Goal: Task Accomplishment & Management: Use online tool/utility

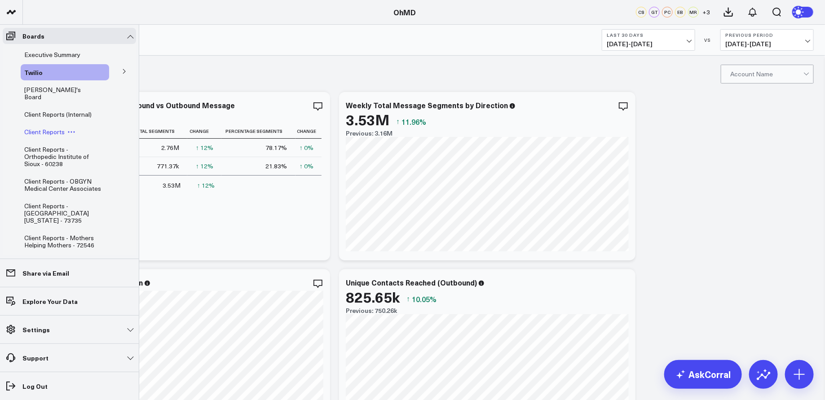
click at [56, 128] on span "Client Reports" at bounding box center [44, 132] width 40 height 9
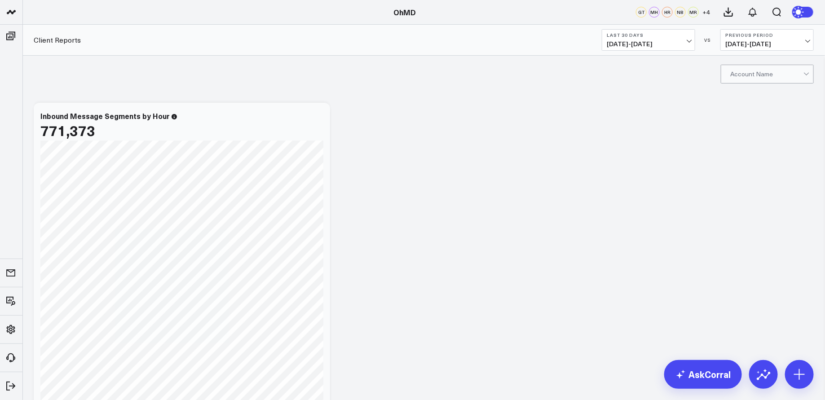
click at [676, 41] on span "07/13/25 - 08/11/25" at bounding box center [649, 43] width 84 height 7
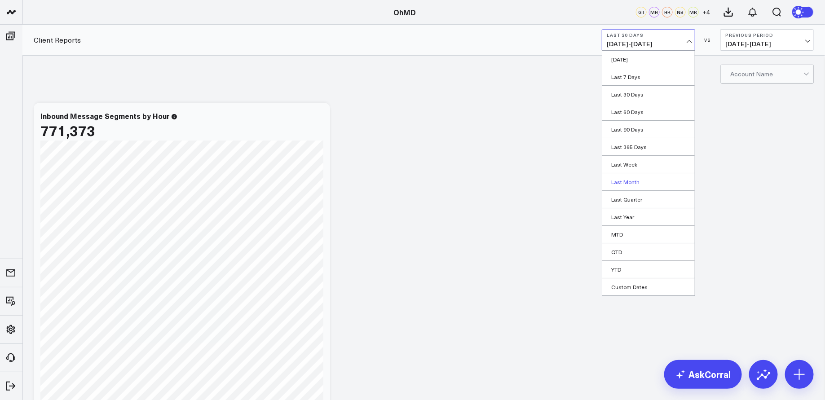
click at [645, 181] on link "Last Month" at bounding box center [648, 181] width 93 height 17
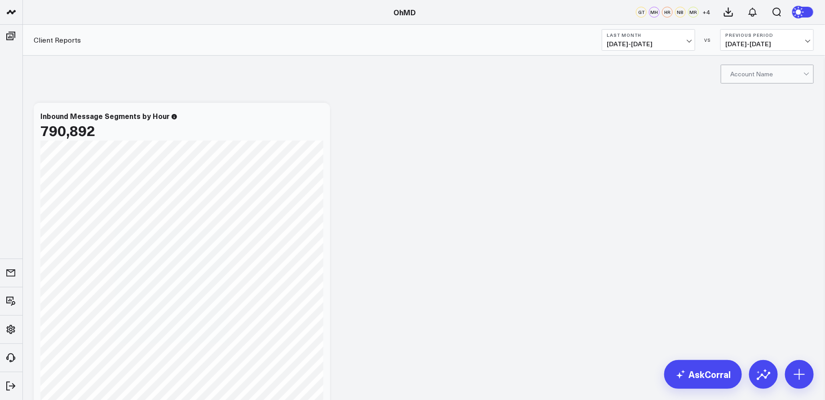
click at [802, 72] on div at bounding box center [766, 74] width 73 height 18
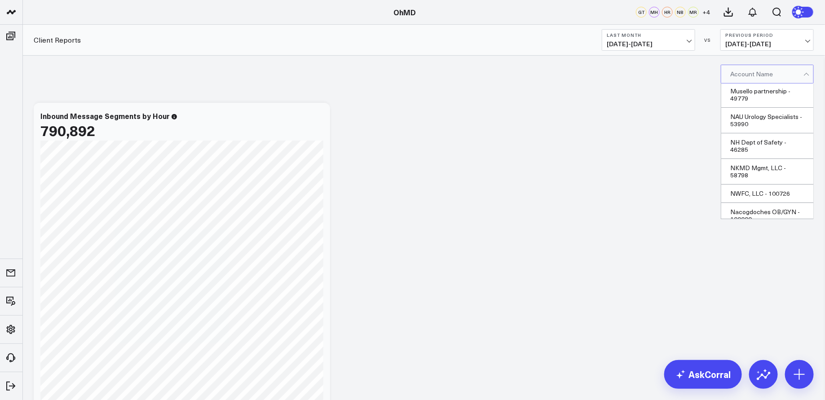
scroll to position [16369, 0]
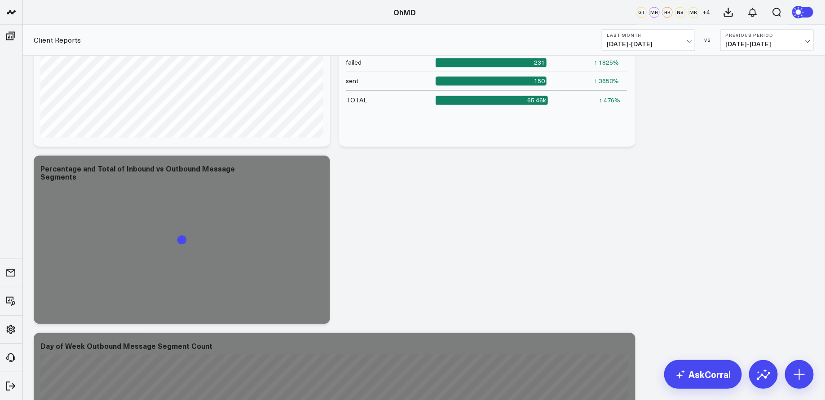
scroll to position [903, 0]
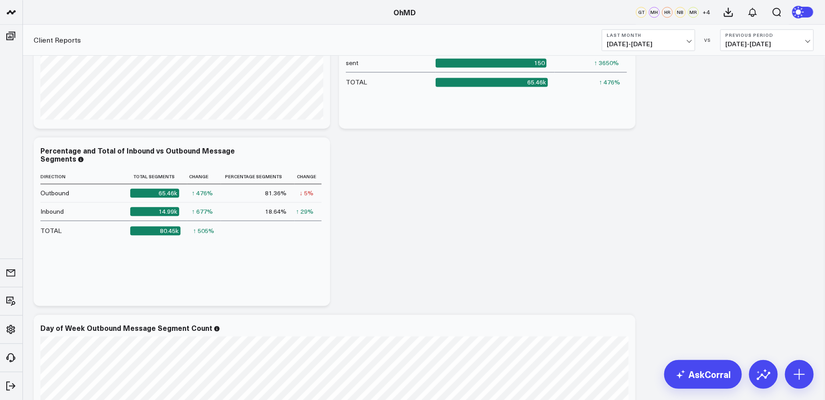
click at [690, 40] on span "07/01/25 - 07/31/25" at bounding box center [649, 43] width 84 height 7
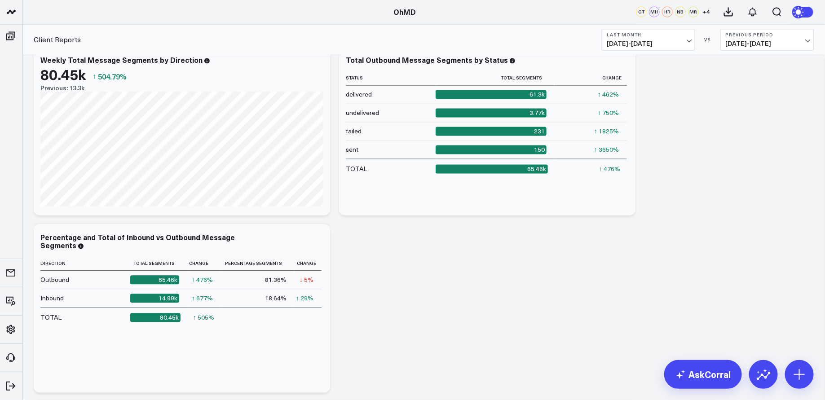
scroll to position [812, 0]
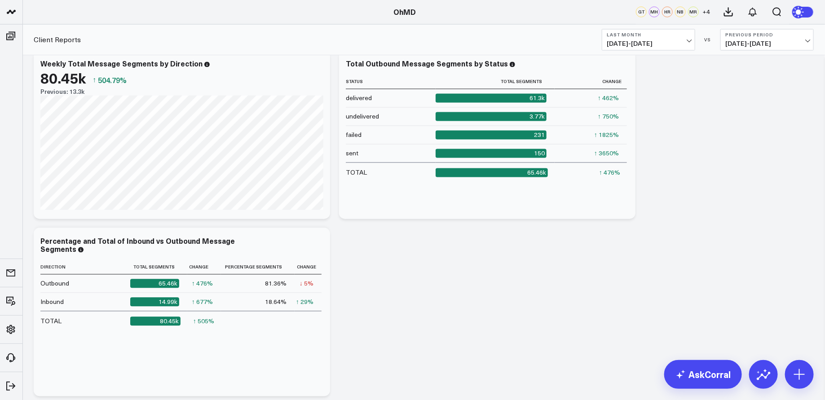
click at [666, 44] on span "07/01/25 - 07/31/25" at bounding box center [649, 43] width 84 height 7
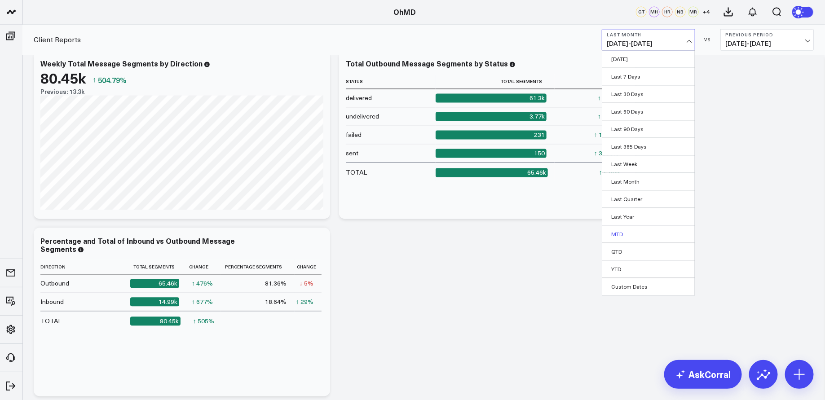
click at [644, 230] on link "MTD" at bounding box center [648, 234] width 93 height 17
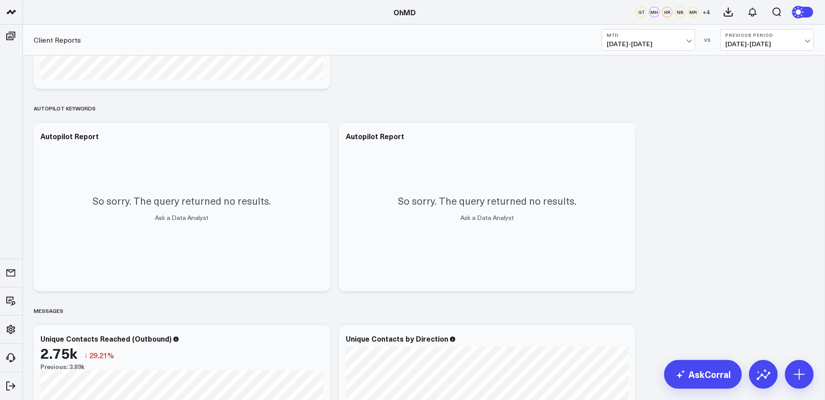
scroll to position [1587, 0]
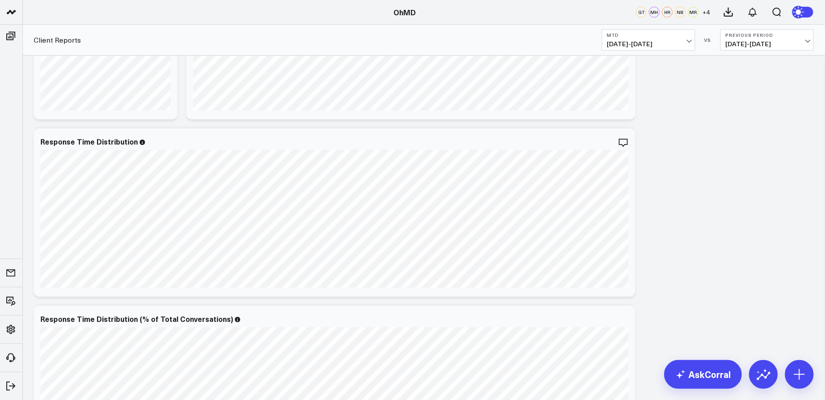
scroll to position [1640, 0]
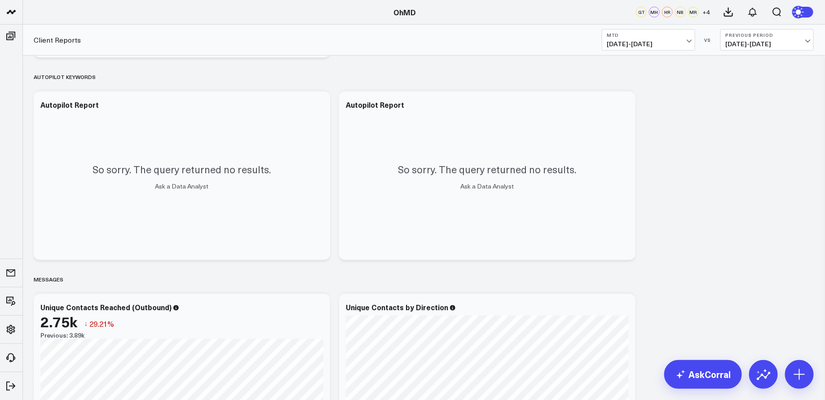
scroll to position [0, 0]
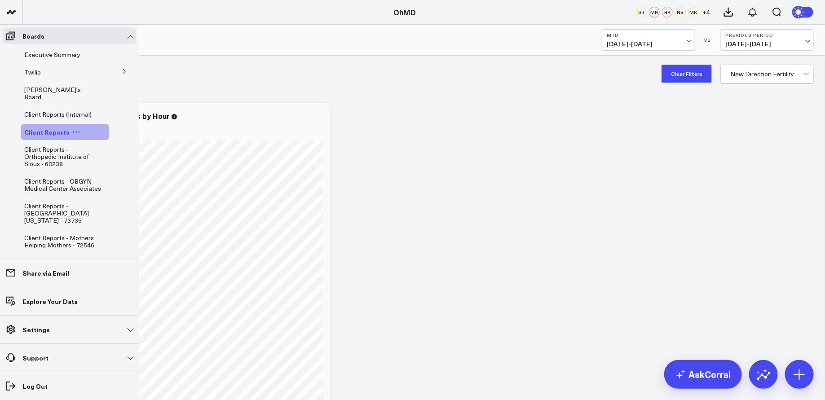
click at [72, 128] on icon at bounding box center [76, 132] width 8 height 8
click at [116, 172] on button "Duplicate Board" at bounding box center [115, 172] width 73 height 18
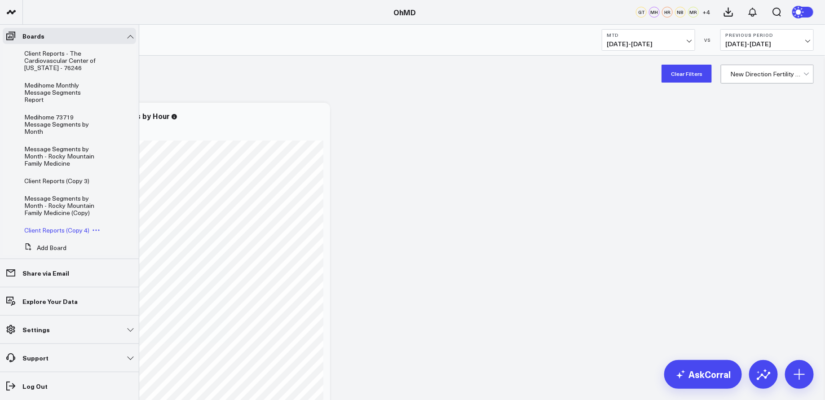
click at [94, 226] on icon at bounding box center [96, 230] width 8 height 8
click at [132, 227] on button "Edit Name" at bounding box center [137, 228] width 73 height 17
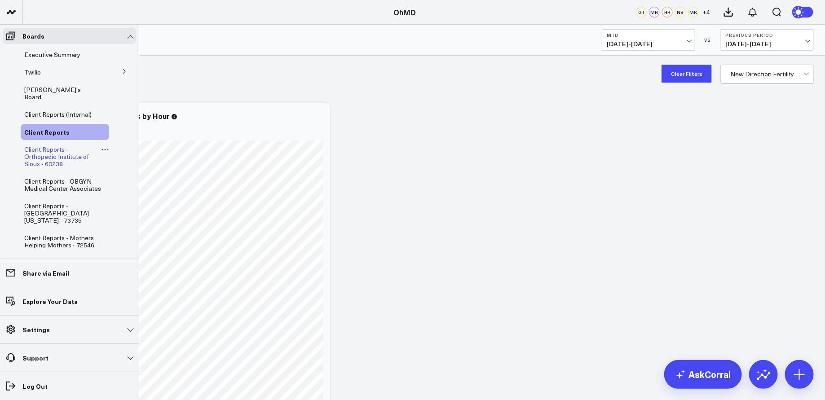
scroll to position [492, 0]
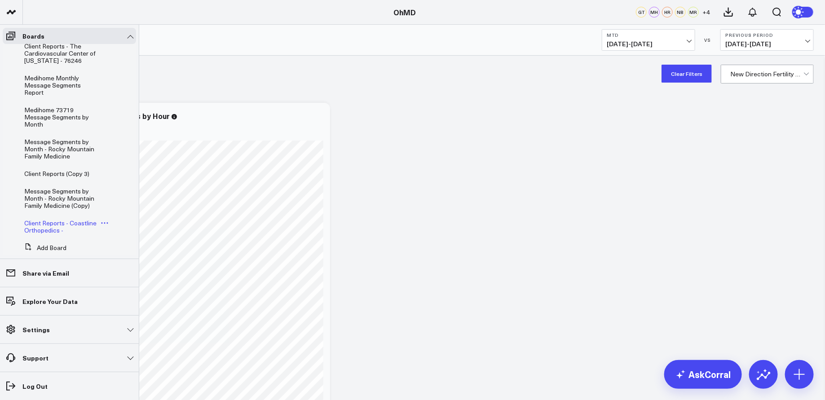
click at [101, 219] on icon at bounding box center [105, 223] width 8 height 8
click at [125, 217] on button "Edit Name" at bounding box center [144, 220] width 73 height 17
click at [74, 219] on span "Client Reports - Coastline Orthopedics - 101683" at bounding box center [60, 227] width 72 height 16
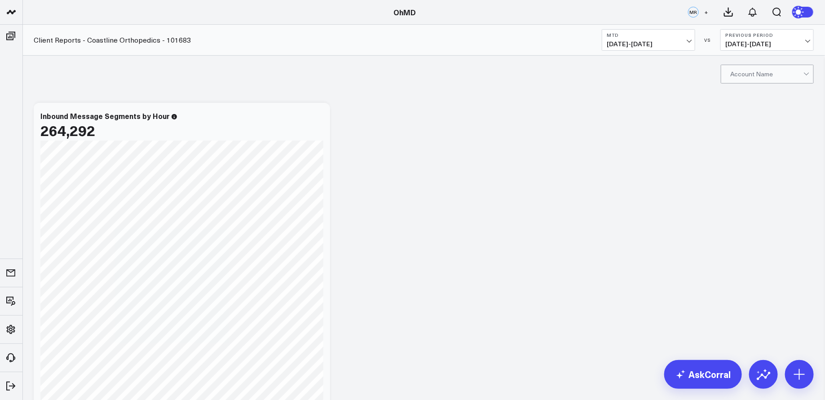
click at [807, 72] on div at bounding box center [806, 73] width 5 height 5
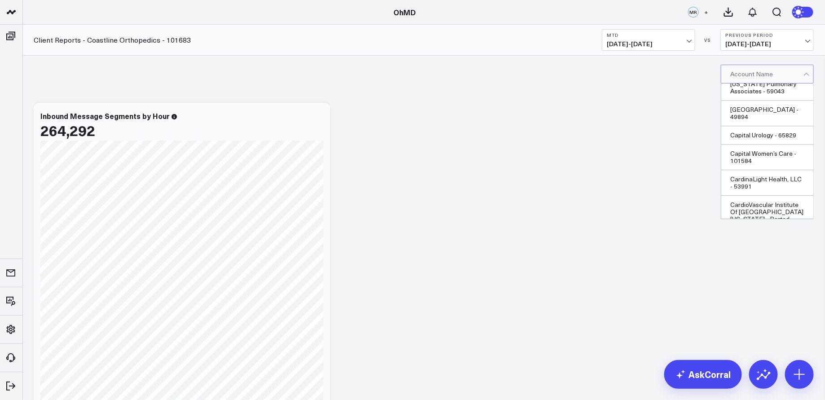
scroll to position [4089, 0]
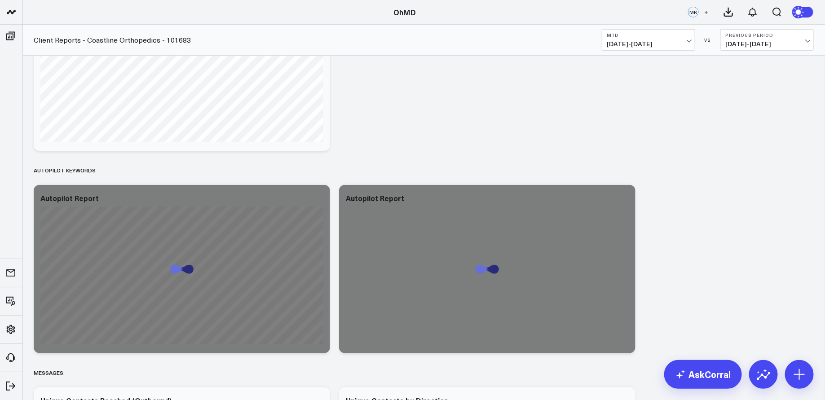
scroll to position [300, 0]
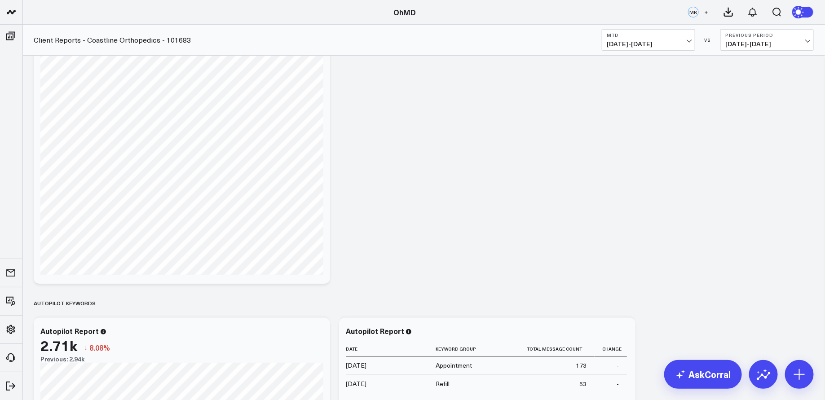
scroll to position [0, 0]
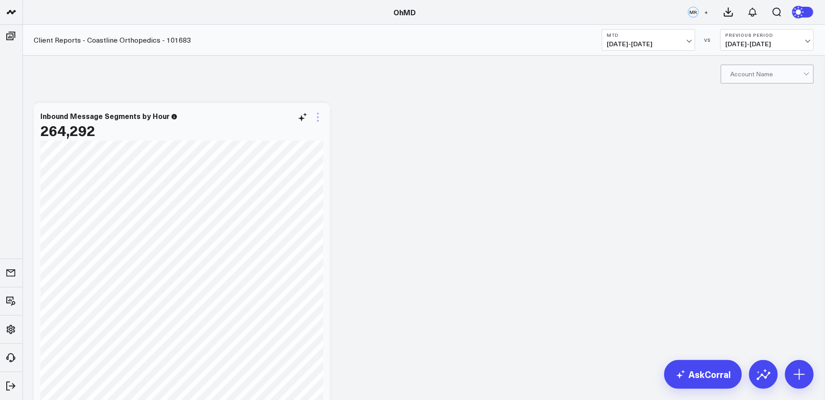
click at [320, 116] on icon at bounding box center [318, 117] width 11 height 11
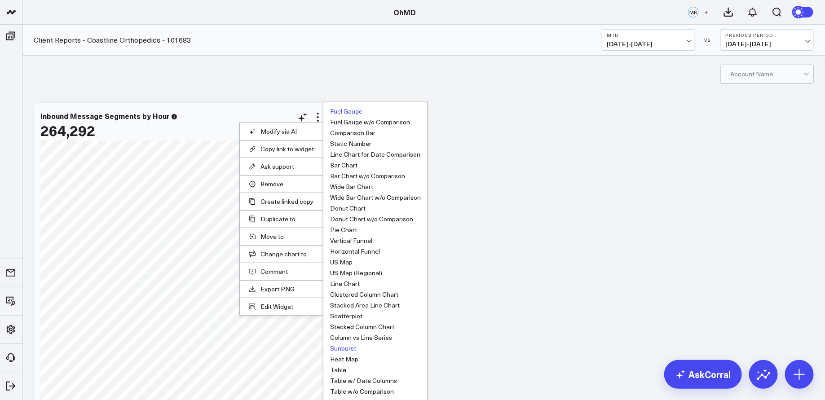
click at [355, 108] on button "Fuel Gauge" at bounding box center [346, 111] width 32 height 6
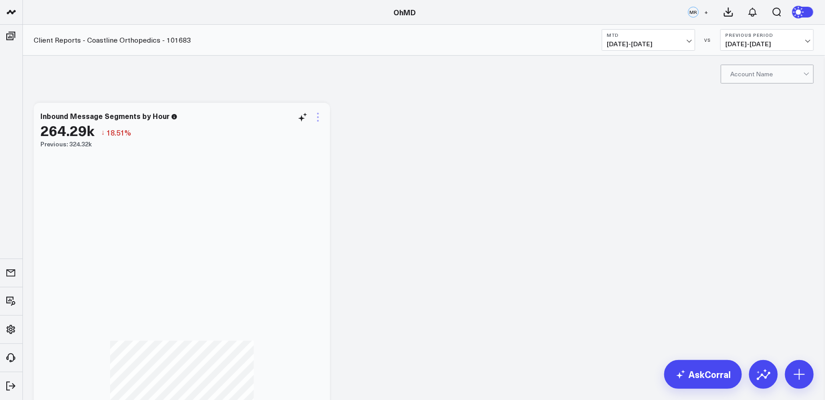
click at [317, 119] on icon at bounding box center [318, 117] width 11 height 11
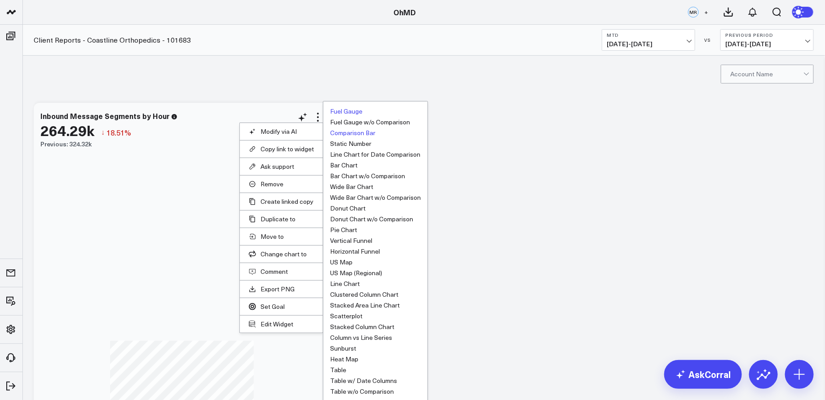
click at [368, 131] on button "Comparison Bar" at bounding box center [352, 133] width 45 height 6
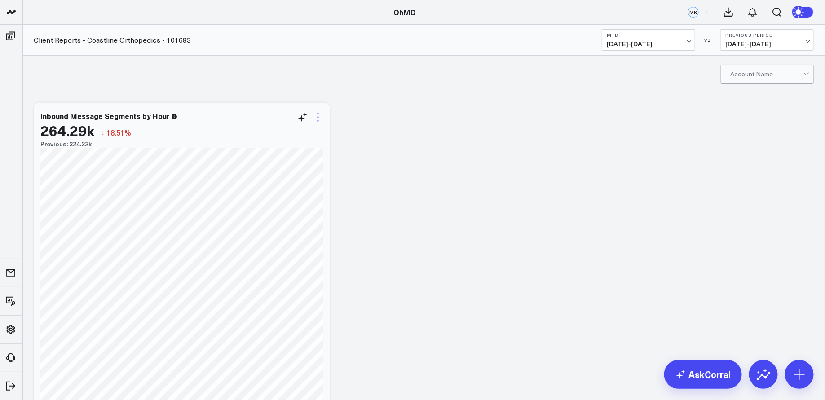
click at [320, 116] on icon at bounding box center [318, 117] width 11 height 11
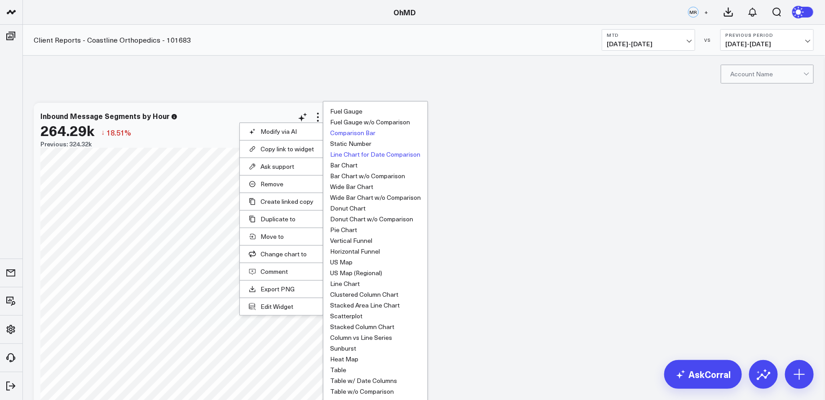
click at [385, 155] on button "Line Chart for Date Comparison" at bounding box center [375, 154] width 90 height 6
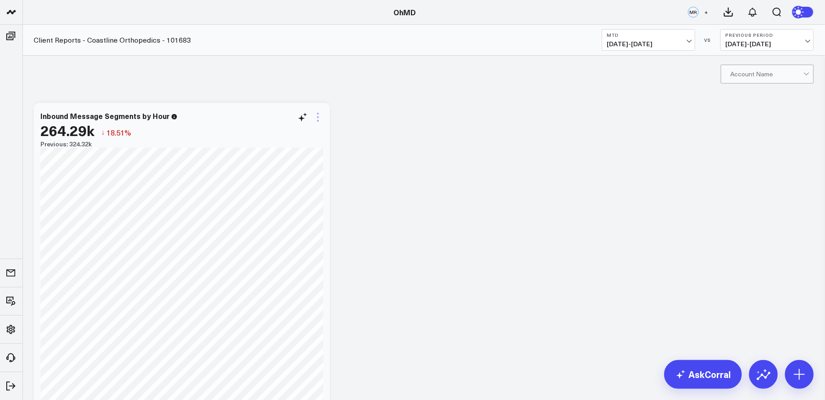
click at [319, 120] on icon at bounding box center [318, 117] width 11 height 11
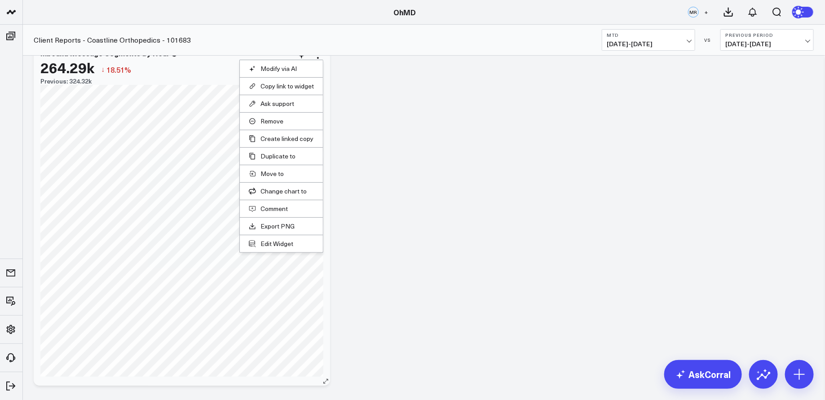
scroll to position [61, 0]
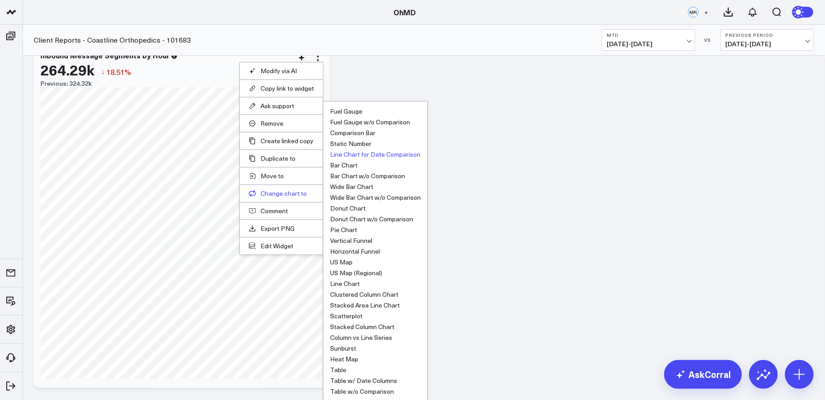
click at [286, 191] on button "Change chart to" at bounding box center [281, 194] width 65 height 8
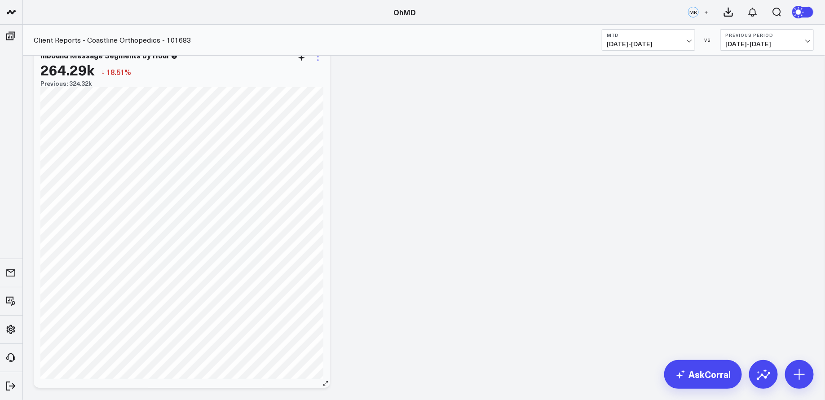
click at [320, 62] on icon at bounding box center [318, 56] width 11 height 11
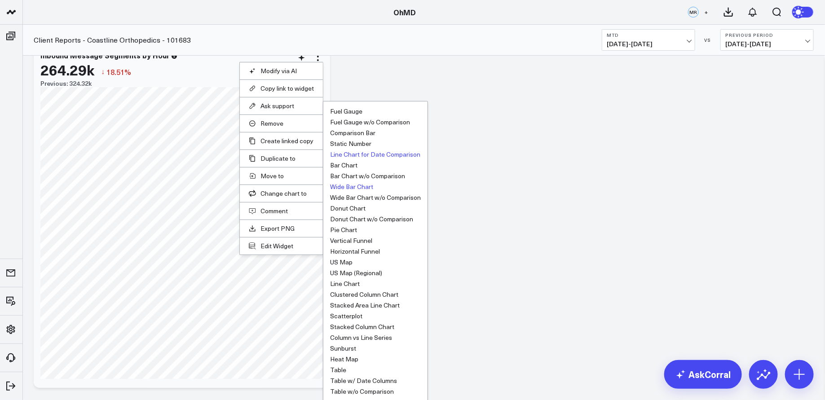
click at [364, 186] on button "Wide Bar Chart" at bounding box center [351, 187] width 43 height 6
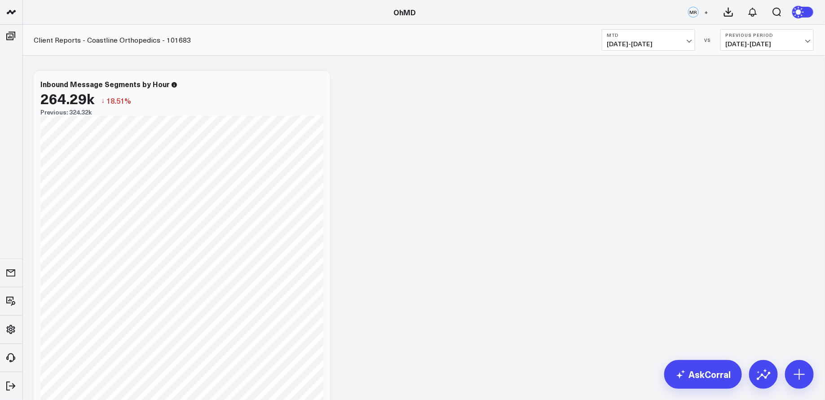
scroll to position [33, 0]
click at [318, 84] on icon at bounding box center [318, 85] width 2 height 2
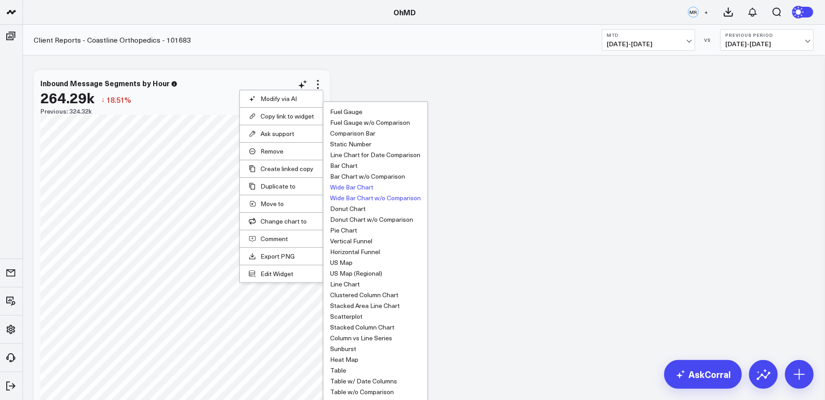
click at [380, 196] on button "Wide Bar Chart w/o Comparison" at bounding box center [375, 198] width 91 height 6
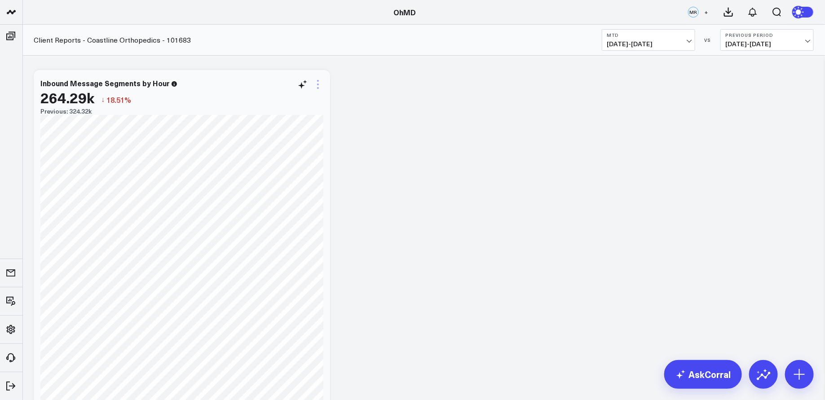
click at [322, 84] on icon at bounding box center [318, 84] width 11 height 11
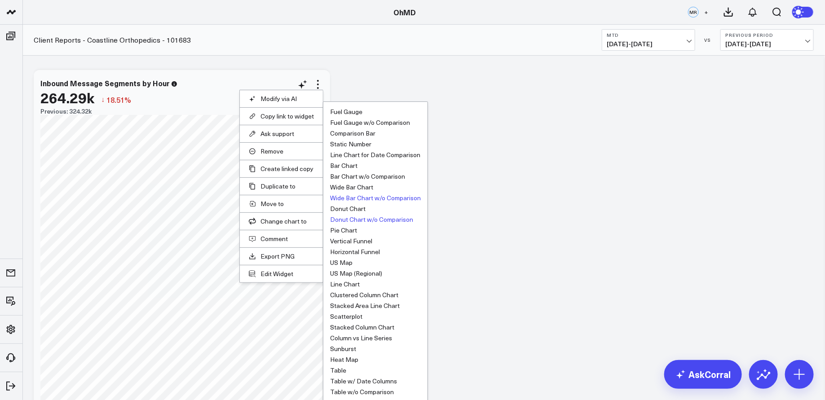
click at [360, 218] on button "Donut Chart w/o Comparison" at bounding box center [371, 219] width 83 height 6
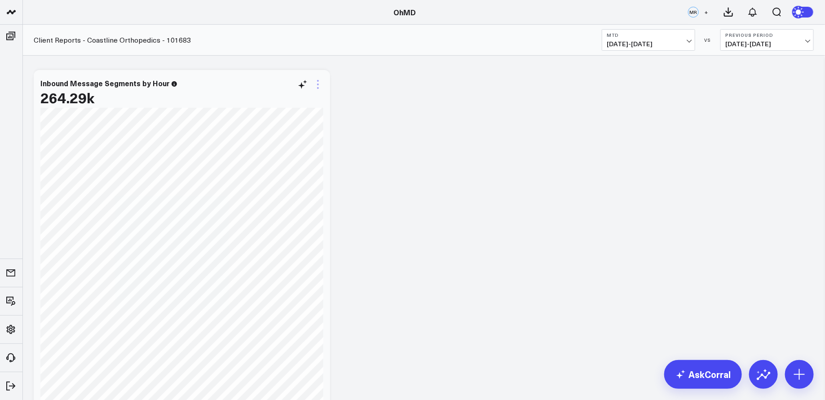
click at [320, 87] on icon at bounding box center [318, 84] width 11 height 11
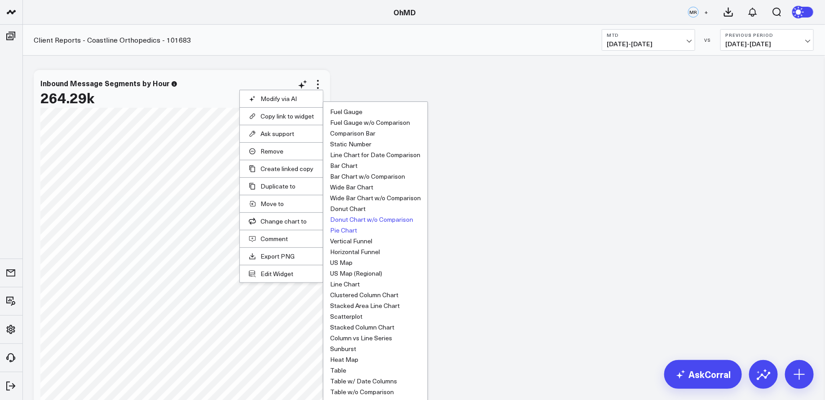
click at [344, 228] on button "Pie Chart" at bounding box center [343, 230] width 27 height 6
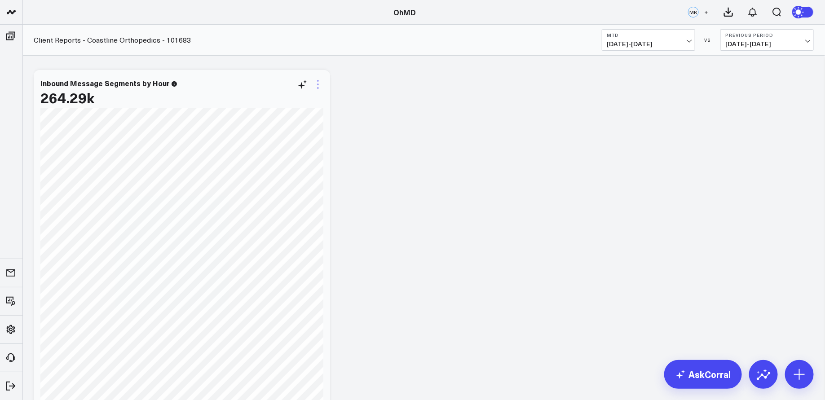
click at [318, 81] on icon at bounding box center [318, 84] width 11 height 11
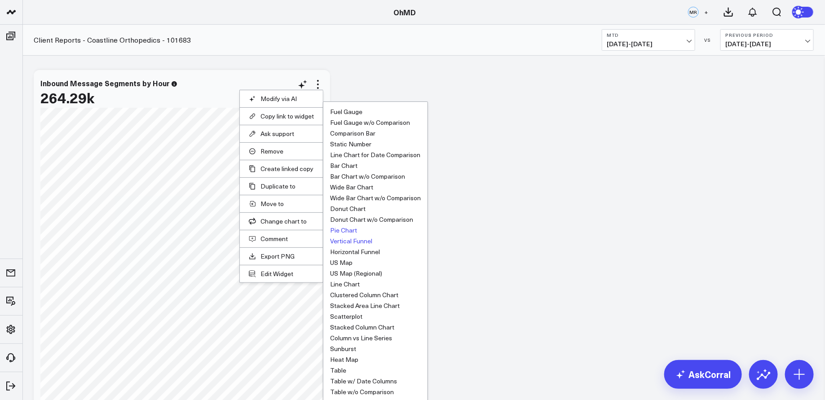
click at [366, 238] on button "Vertical Funnel" at bounding box center [351, 241] width 42 height 6
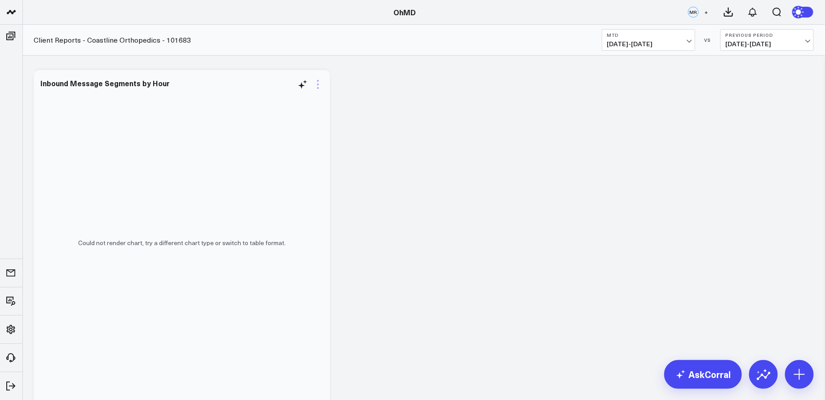
click at [316, 82] on icon at bounding box center [318, 84] width 11 height 11
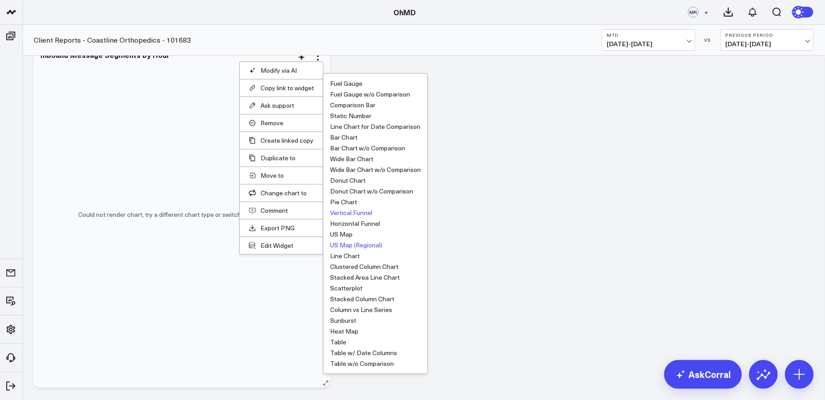
scroll to position [62, 0]
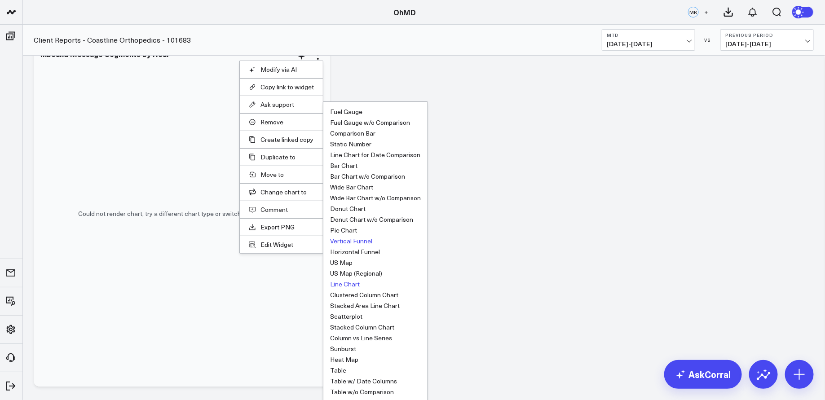
click at [349, 281] on button "Line Chart" at bounding box center [345, 284] width 30 height 6
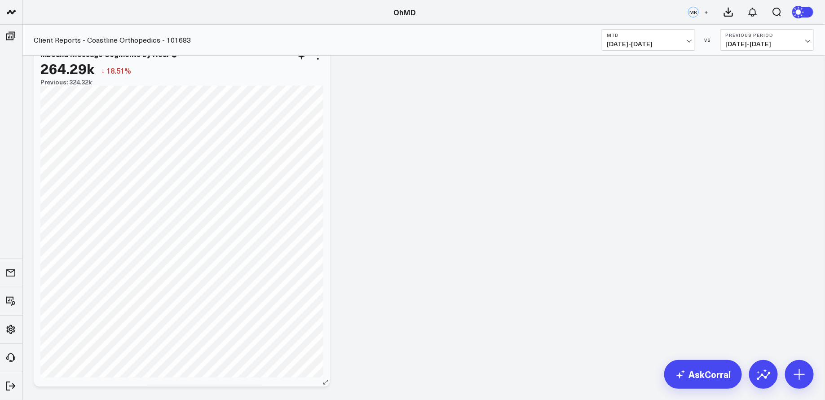
scroll to position [34, 0]
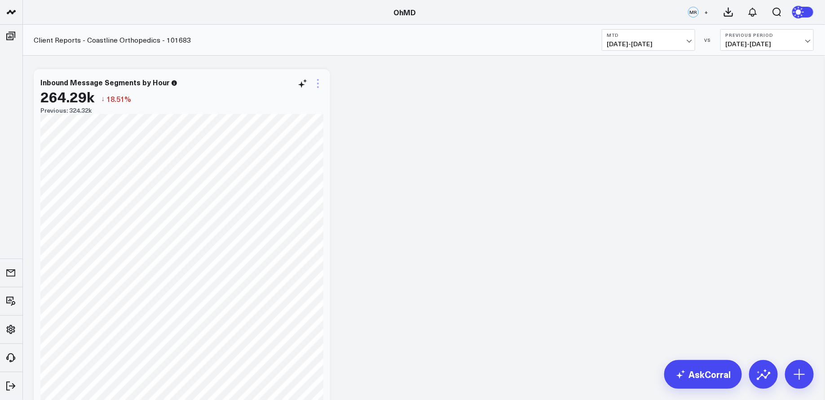
click at [317, 83] on icon at bounding box center [318, 84] width 2 height 2
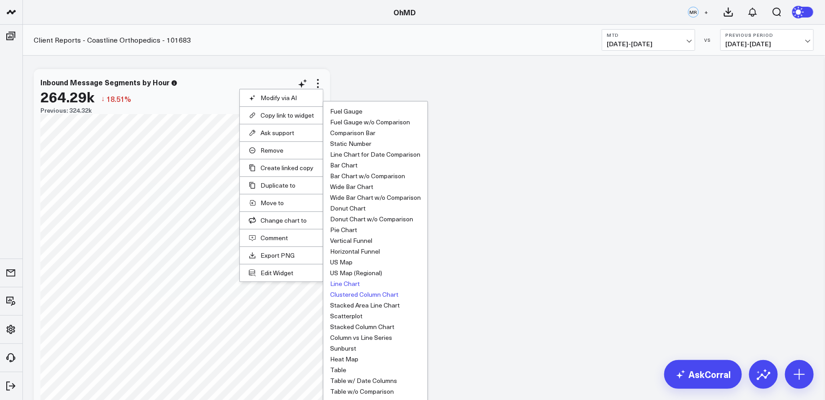
click at [373, 295] on button "Clustered Column Chart" at bounding box center [364, 294] width 68 height 6
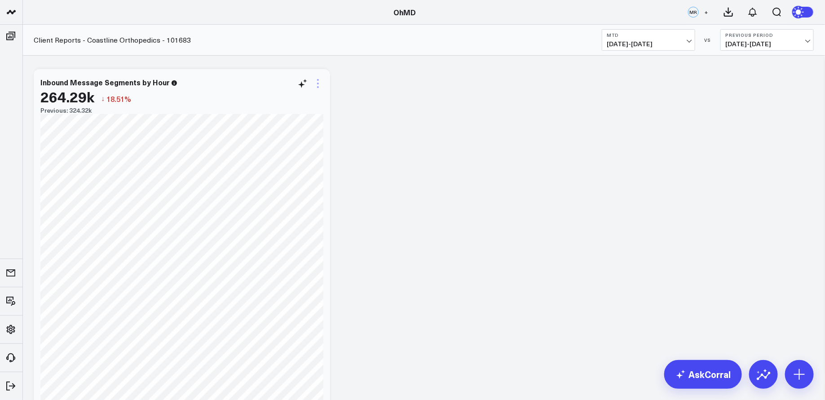
click at [319, 86] on icon at bounding box center [318, 83] width 11 height 11
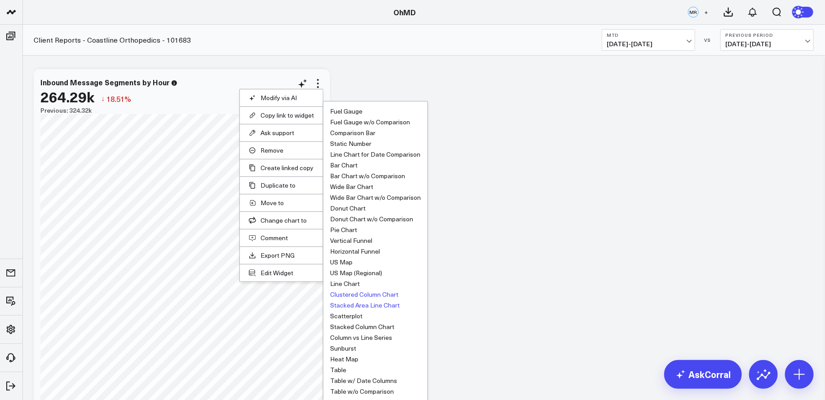
click at [365, 303] on button "Stacked Area Line Chart" at bounding box center [365, 305] width 70 height 6
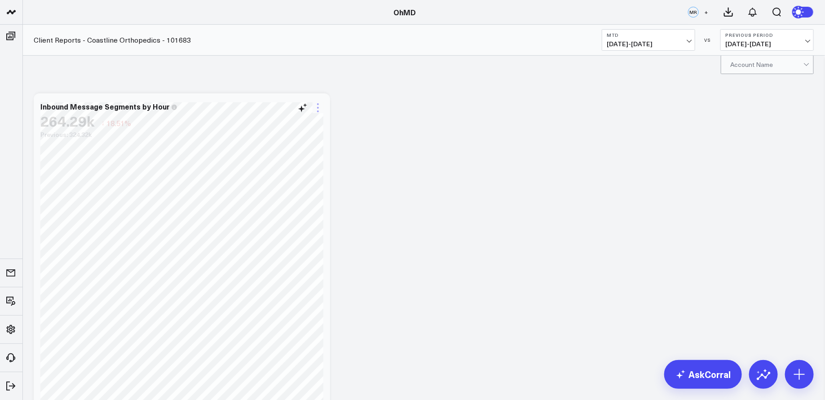
scroll to position [0, 0]
click at [318, 119] on icon at bounding box center [318, 117] width 11 height 11
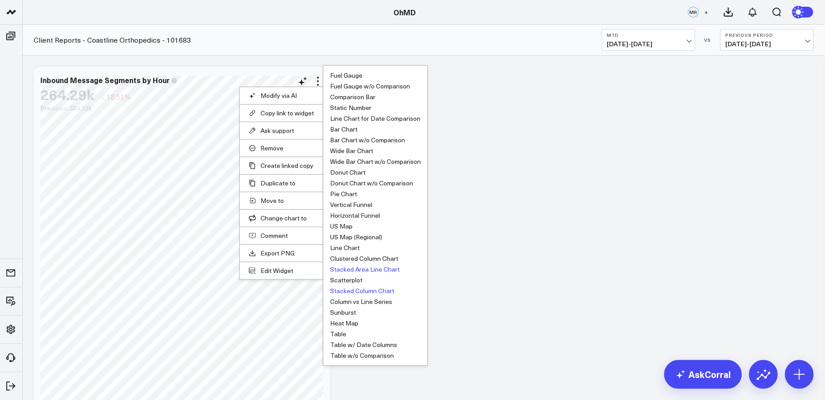
scroll to position [43, 0]
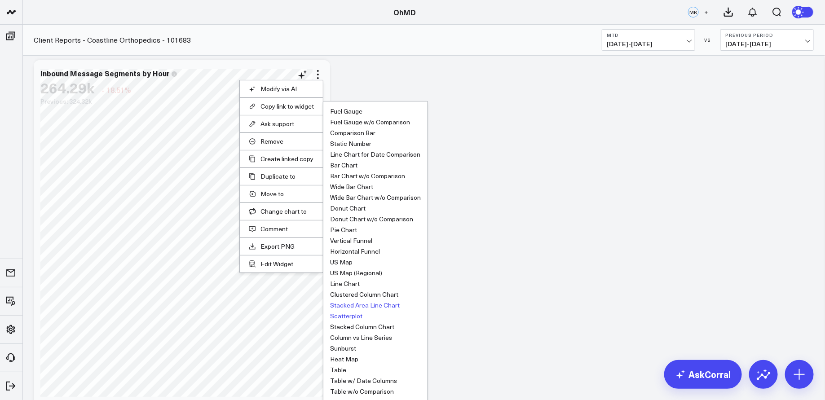
click at [350, 313] on button "Scatterplot" at bounding box center [346, 316] width 32 height 6
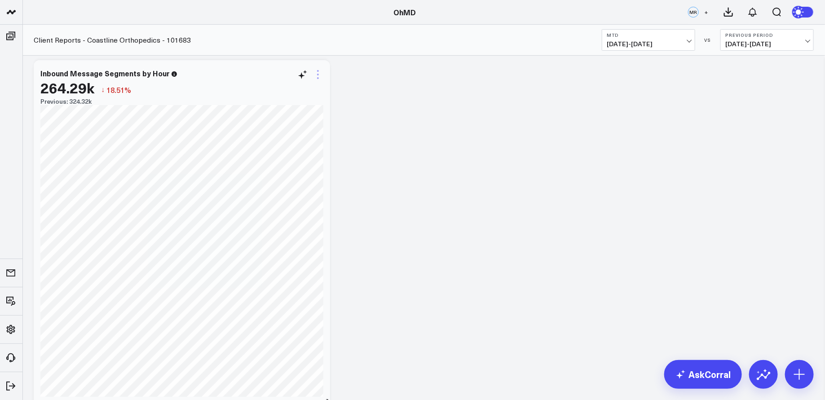
click at [320, 77] on icon at bounding box center [318, 74] width 11 height 11
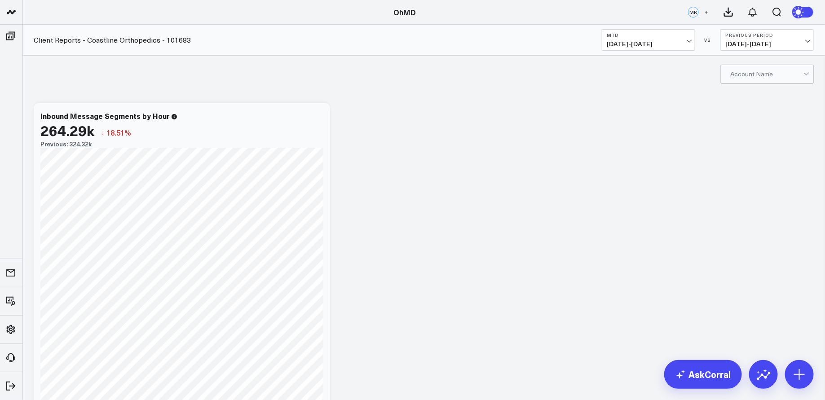
click at [807, 76] on div at bounding box center [807, 74] width 8 height 18
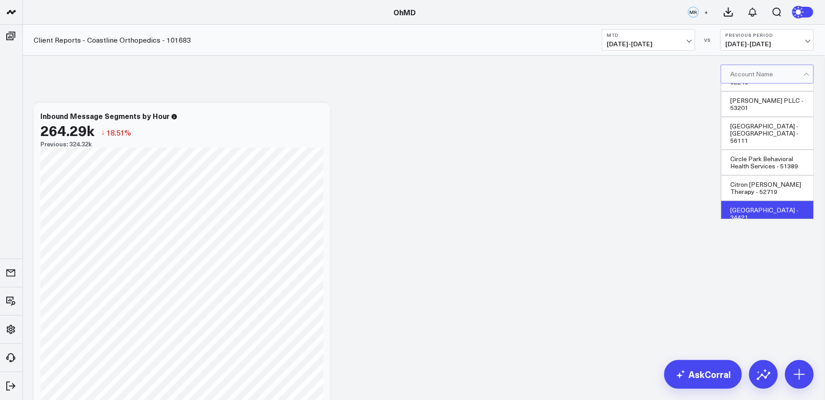
scroll to position [5252, 0]
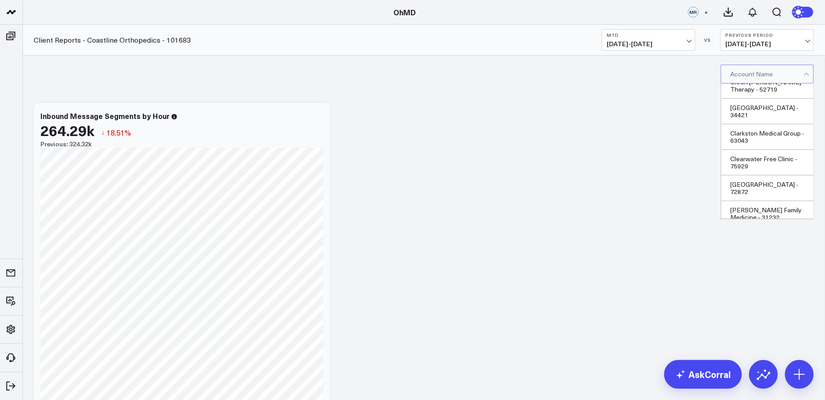
click at [774, 355] on div "Coastline Orthopaedic Associates - 101683" at bounding box center [767, 368] width 92 height 26
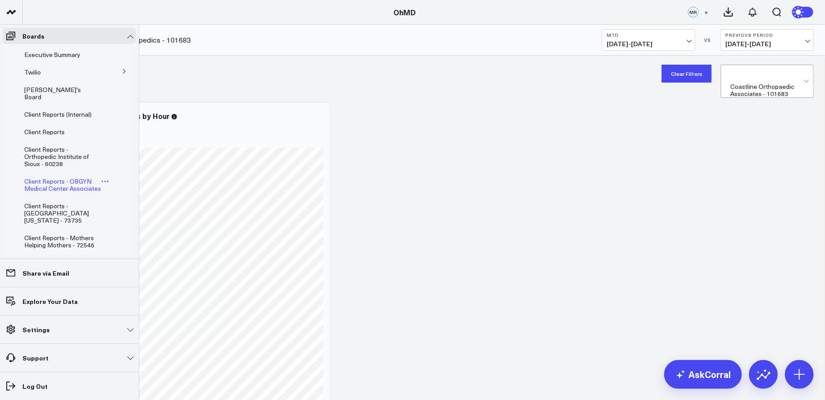
scroll to position [499, 0]
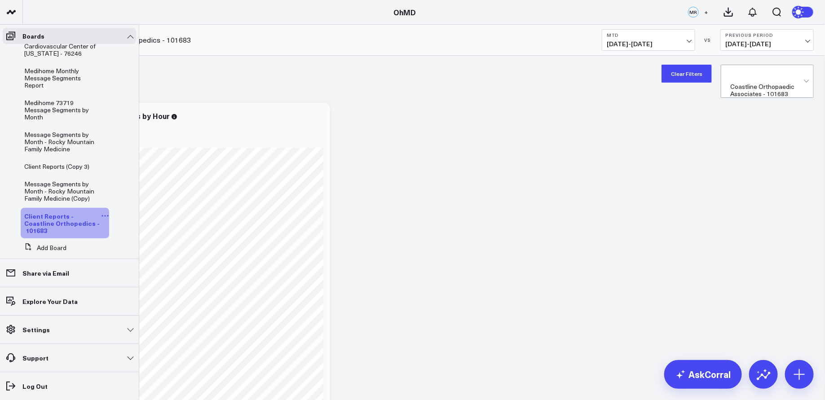
click at [101, 212] on icon at bounding box center [105, 216] width 8 height 8
click at [123, 216] on use at bounding box center [121, 213] width 7 height 7
click at [75, 212] on span "Client Reports - Coastline Orthopedics - 101683" at bounding box center [61, 223] width 75 height 23
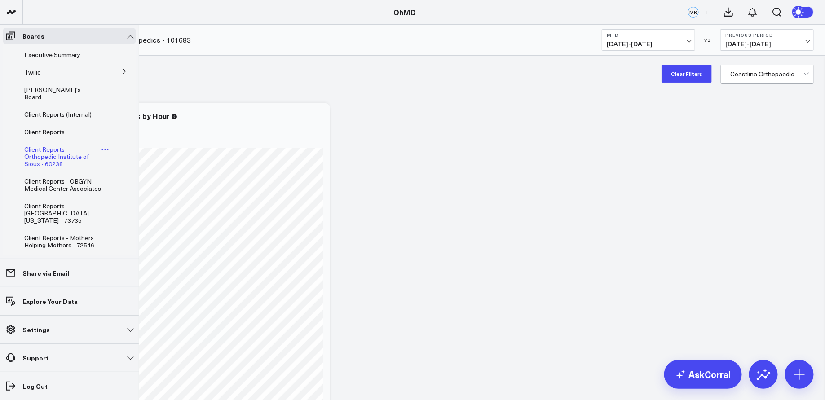
scroll to position [499, 0]
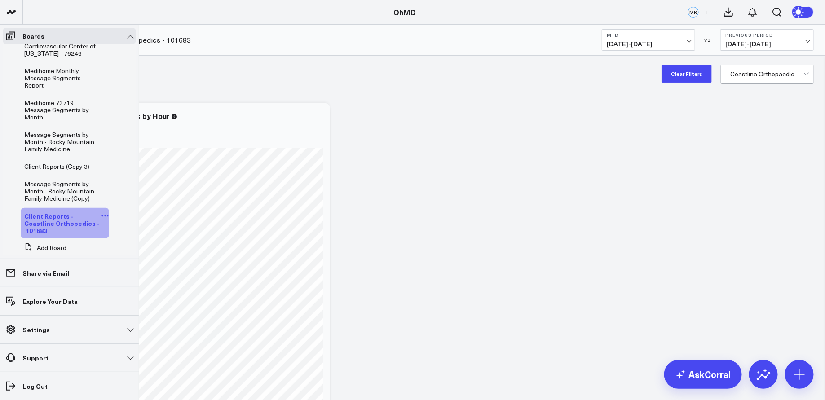
click at [101, 212] on icon at bounding box center [105, 216] width 8 height 8
click at [129, 214] on button "Edit Name" at bounding box center [145, 213] width 73 height 17
click at [76, 212] on span "Client Reports - Coastline Orthopedics - 101683" at bounding box center [61, 223] width 75 height 23
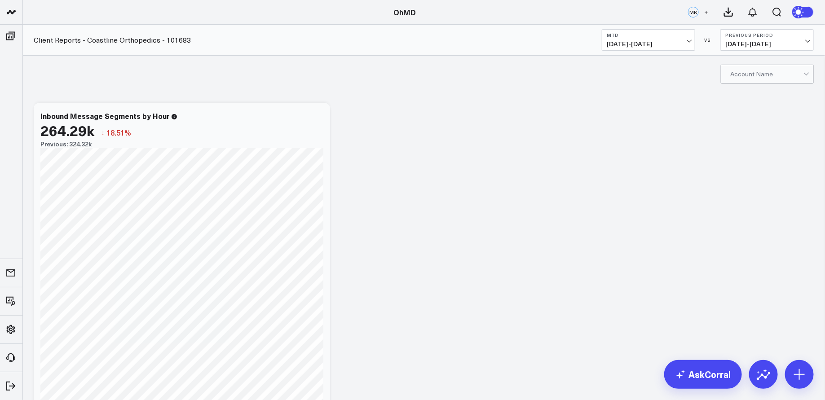
click at [106, 40] on link "Client Reports - Coastline Orthopedics - 101683" at bounding box center [112, 40] width 157 height 10
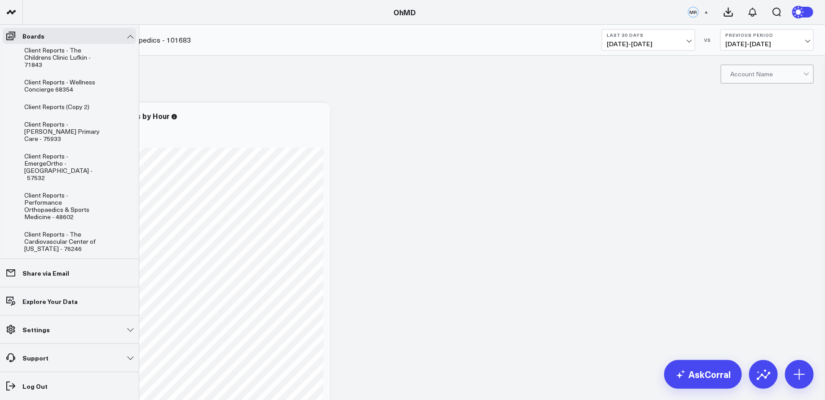
scroll to position [499, 0]
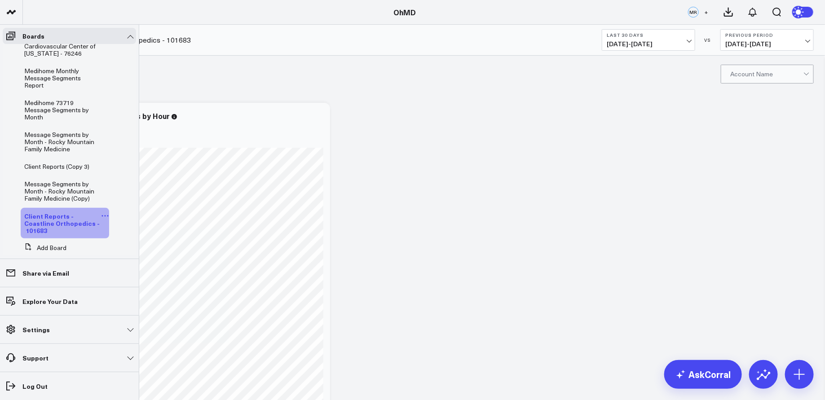
click at [101, 212] on icon at bounding box center [105, 216] width 8 height 8
click at [123, 212] on icon at bounding box center [122, 214] width 8 height 8
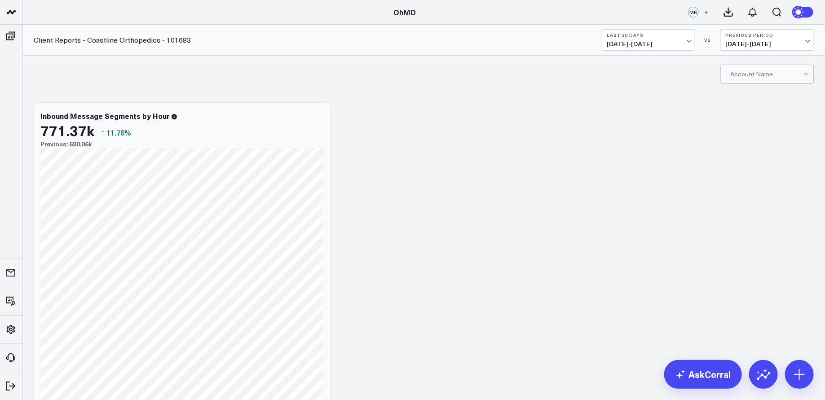
scroll to position [0, 0]
click at [806, 73] on div at bounding box center [806, 73] width 5 height 5
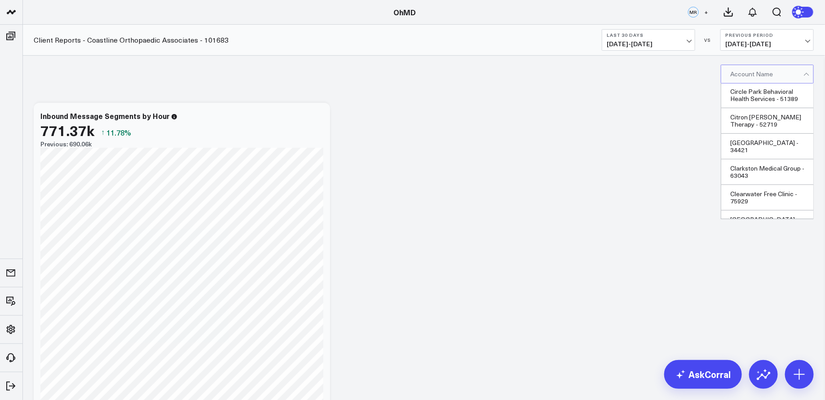
scroll to position [5215, 0]
click at [781, 392] on div "Coastline Orthopaedic Associates - 101683" at bounding box center [767, 405] width 92 height 26
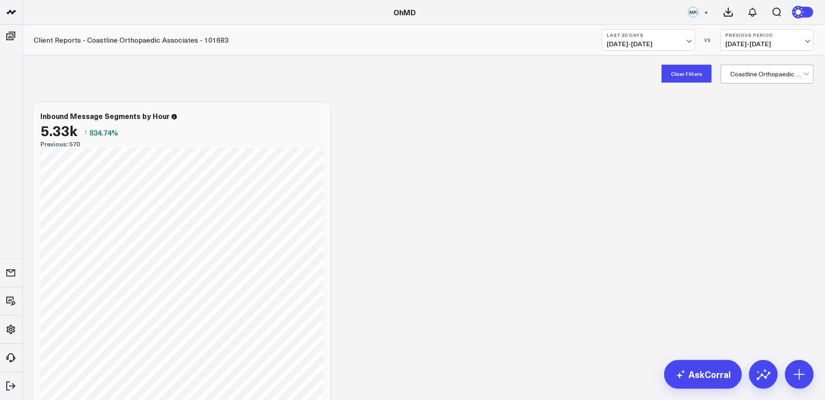
click at [793, 75] on div at bounding box center [766, 74] width 73 height 18
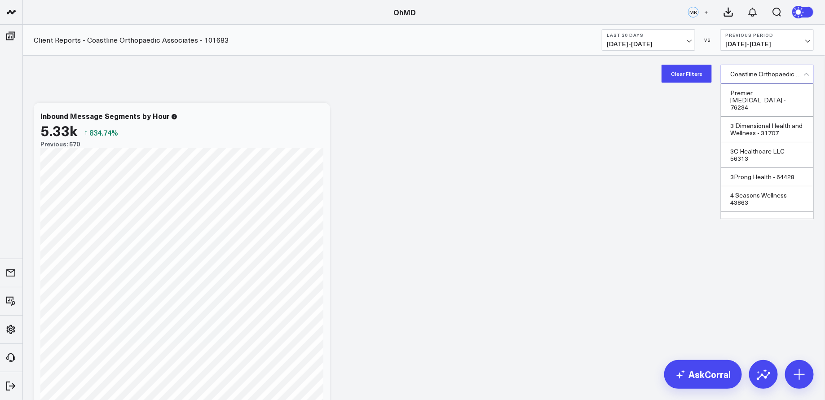
scroll to position [5161, 0]
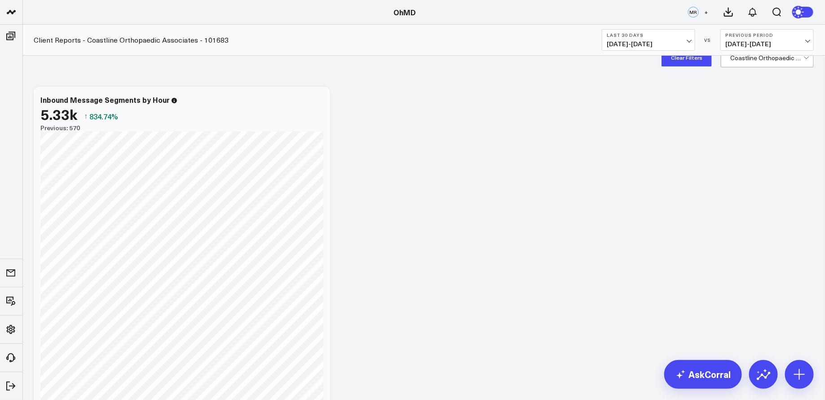
scroll to position [0, 0]
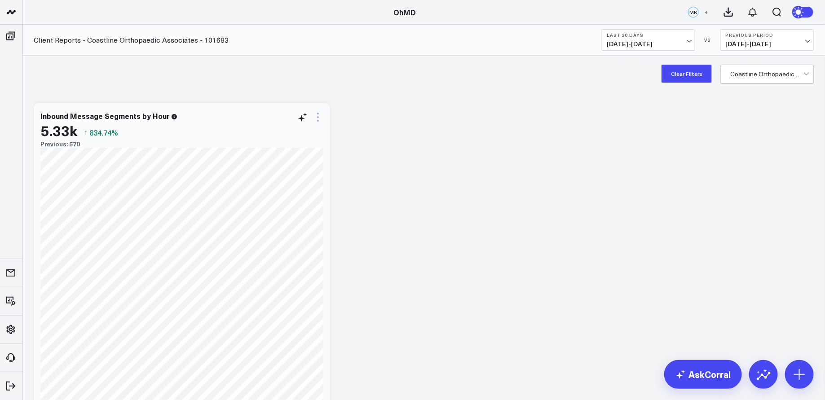
click at [318, 115] on icon at bounding box center [318, 117] width 11 height 11
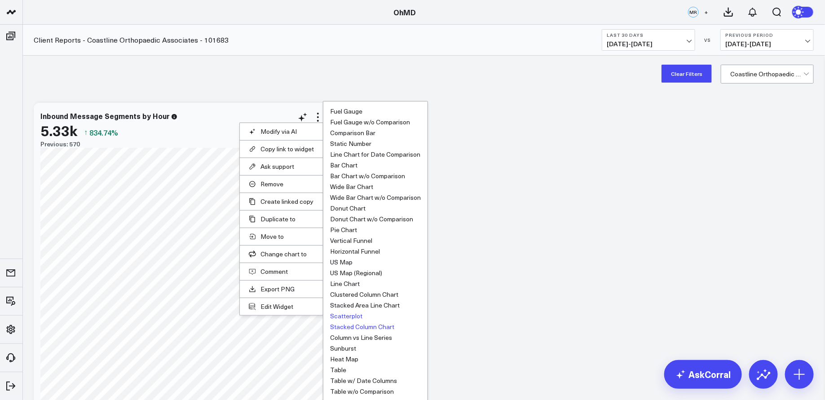
click at [389, 325] on button "Stacked Column Chart" at bounding box center [362, 327] width 64 height 6
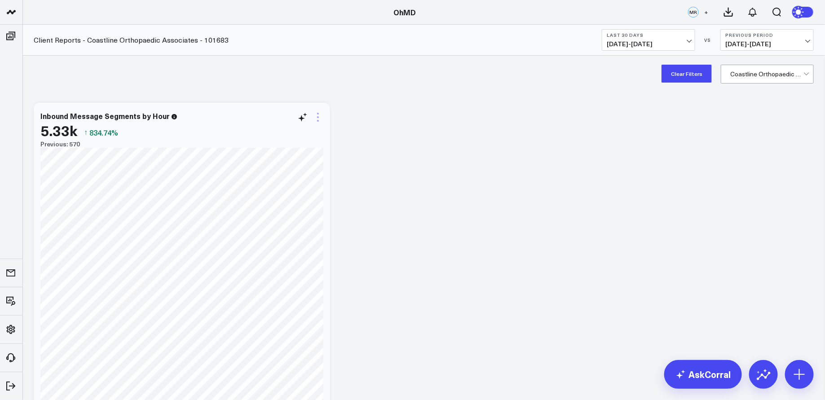
click at [317, 115] on icon at bounding box center [318, 117] width 11 height 11
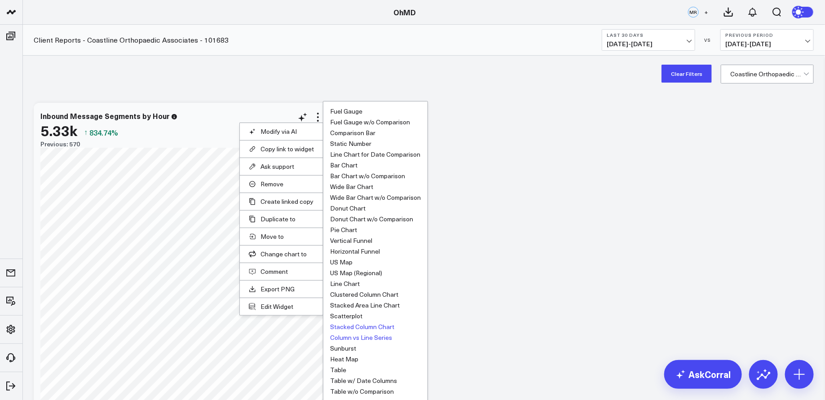
click at [383, 335] on button "Column vs Line Series" at bounding box center [361, 338] width 62 height 6
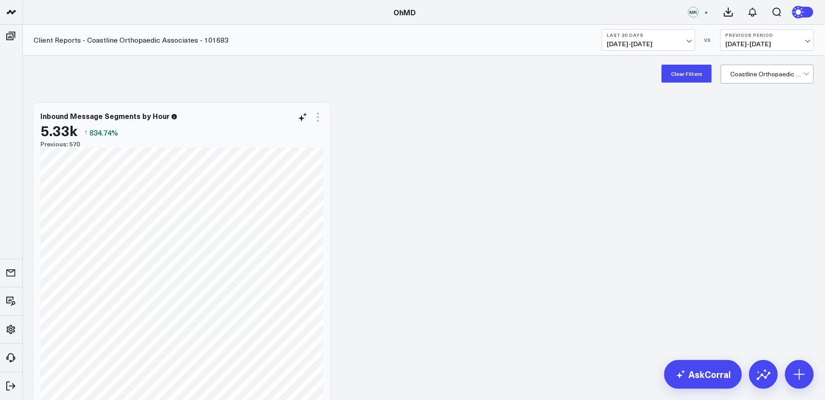
click at [318, 118] on icon at bounding box center [318, 117] width 11 height 11
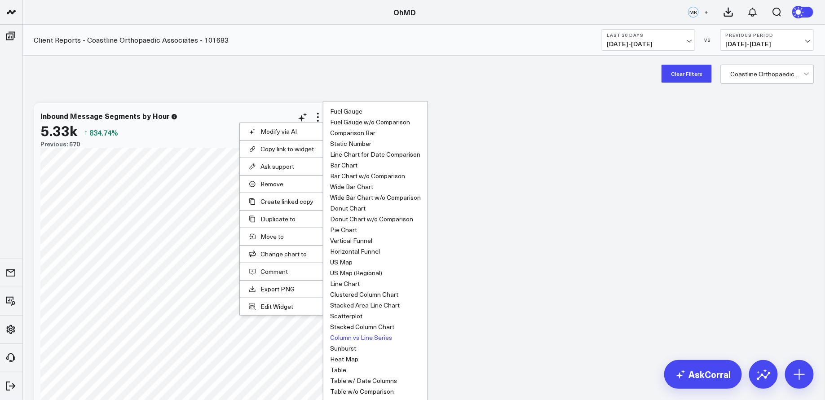
click at [357, 347] on li "Sunburst" at bounding box center [375, 348] width 91 height 6
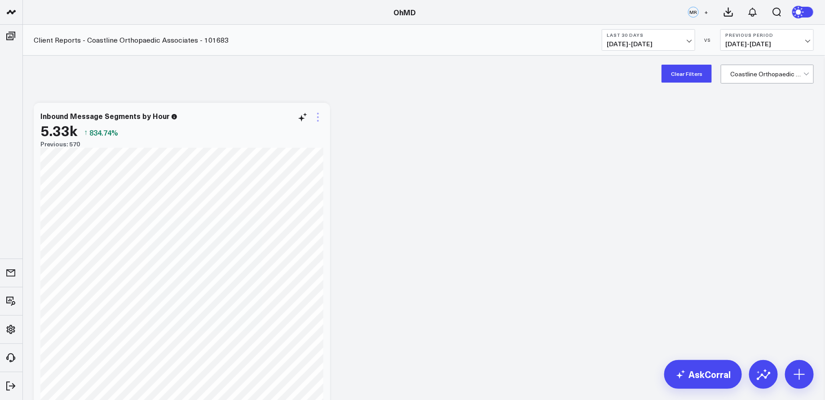
click at [314, 118] on icon at bounding box center [318, 117] width 11 height 11
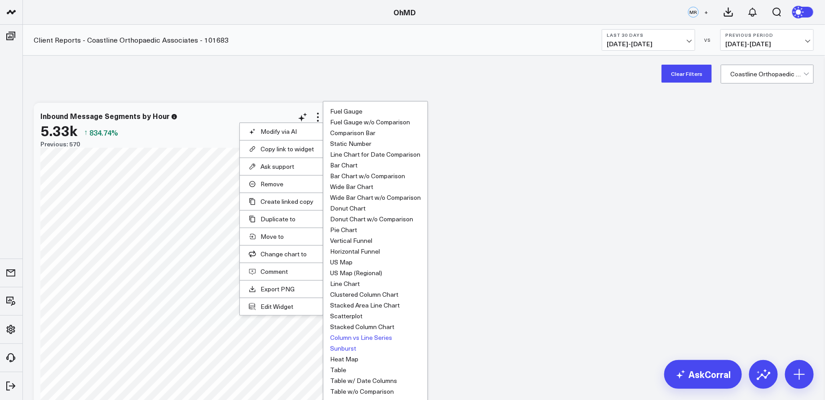
click at [343, 346] on button "Sunburst" at bounding box center [343, 348] width 26 height 6
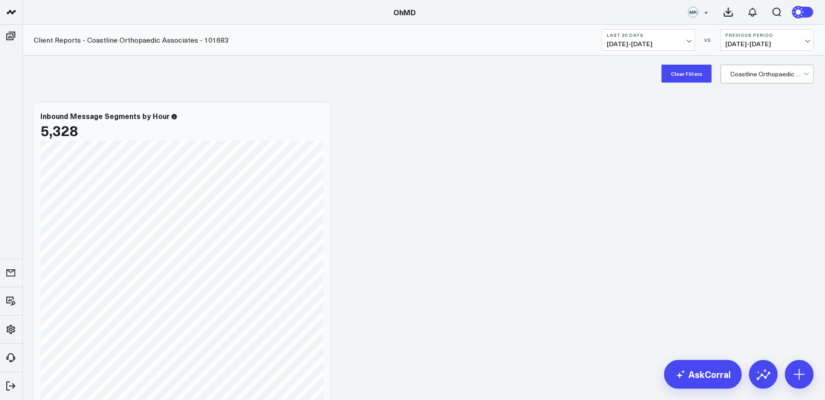
click at [688, 38] on button "Last 30 Days [DATE] - [DATE]" at bounding box center [648, 40] width 93 height 22
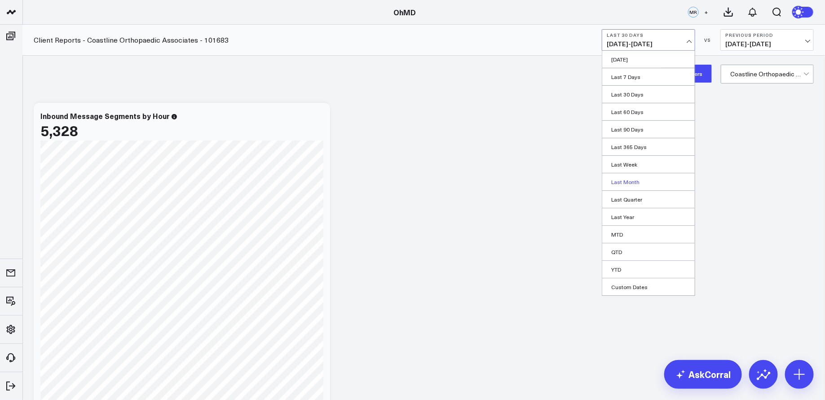
click at [630, 178] on link "Last Month" at bounding box center [648, 181] width 93 height 17
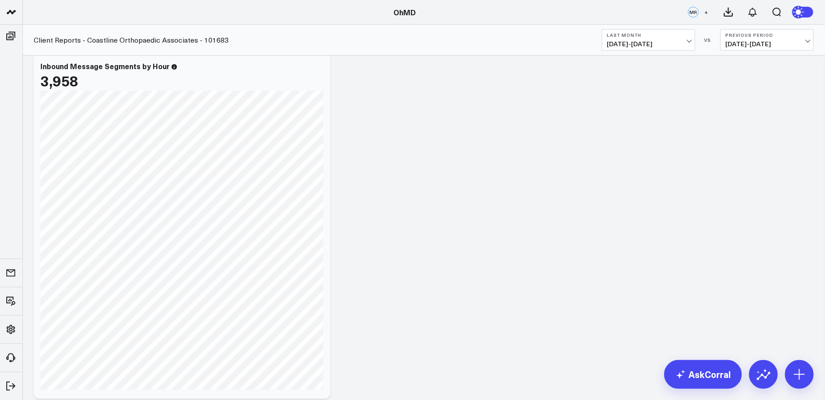
scroll to position [50, 0]
click at [318, 68] on icon at bounding box center [318, 67] width 11 height 11
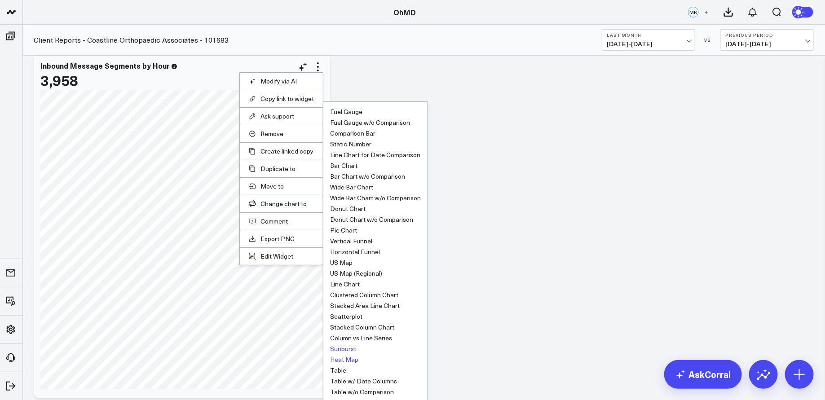
click at [349, 358] on button "Heat Map" at bounding box center [344, 360] width 28 height 6
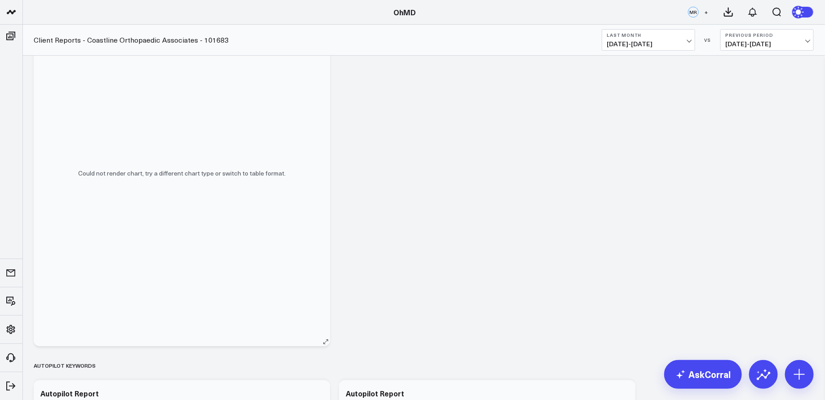
scroll to position [118, 0]
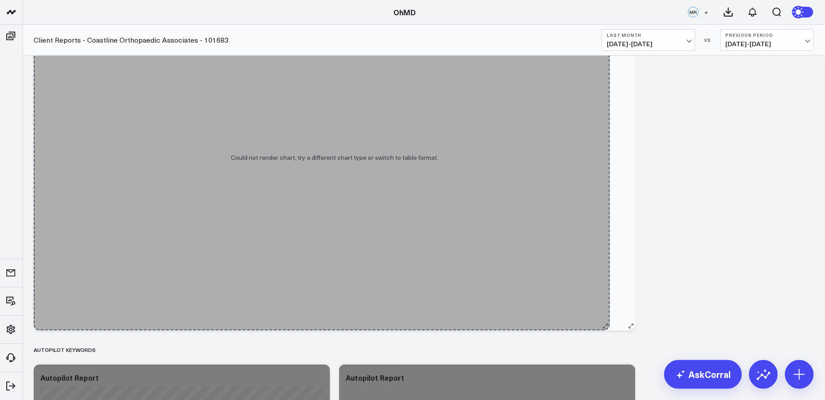
drag, startPoint x: 326, startPoint y: 326, endPoint x: 613, endPoint y: 327, distance: 287.4
click at [613, 327] on div "Inbound Message Segments by Hour 3,958 So sorry. The query returned no results.…" at bounding box center [335, 158] width 602 height 346
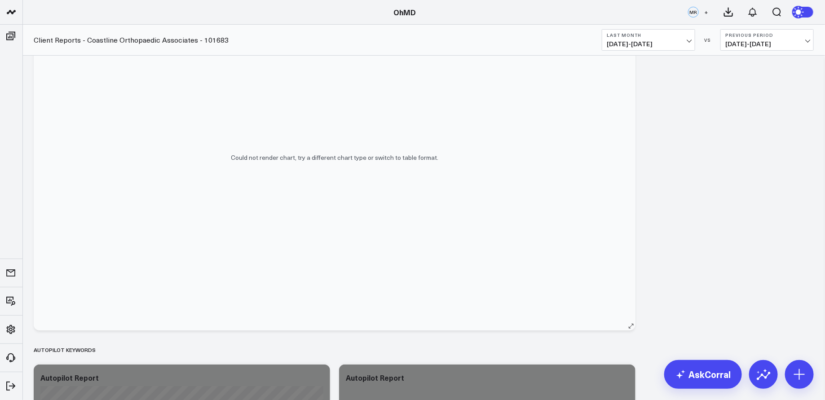
scroll to position [0, 0]
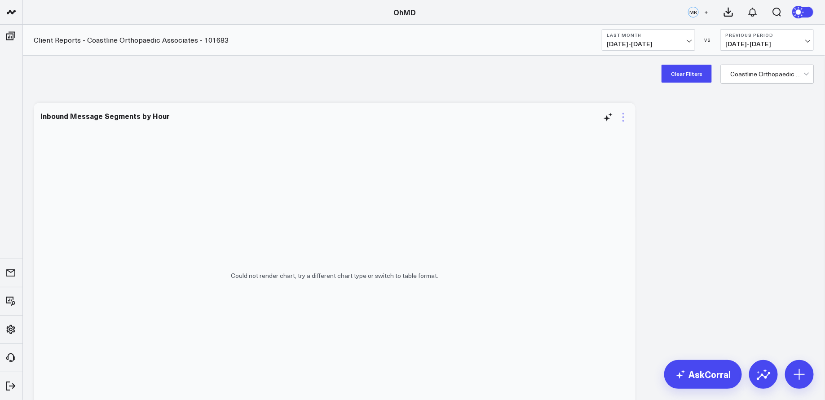
click at [623, 115] on icon at bounding box center [623, 117] width 11 height 11
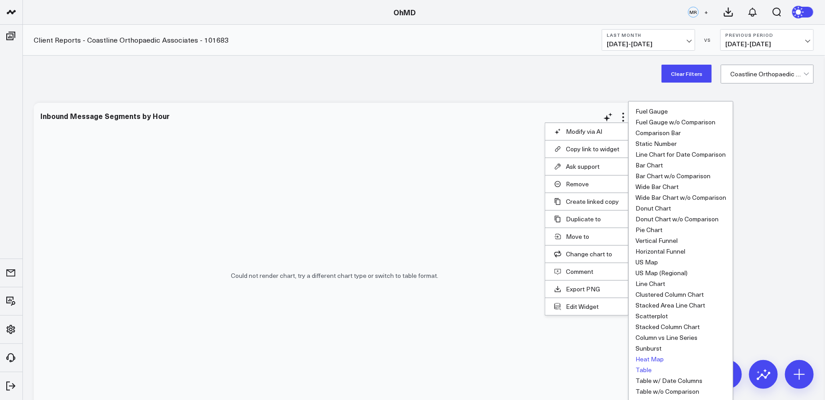
click at [643, 367] on button "Table" at bounding box center [643, 370] width 16 height 6
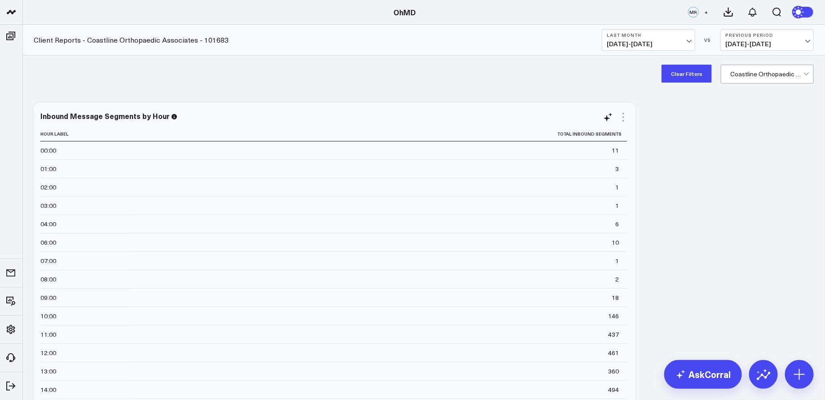
click at [622, 118] on icon at bounding box center [623, 117] width 11 height 11
click at [518, 79] on div "Clear Filters Coastline Orthopaedic Associates - 101683" at bounding box center [423, 74] width 802 height 36
click at [621, 116] on icon at bounding box center [623, 117] width 11 height 11
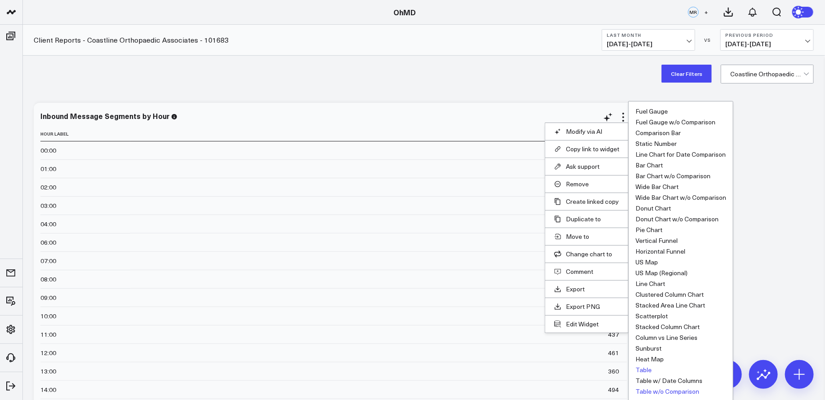
click at [673, 392] on button "Table w/o Comparison" at bounding box center [667, 391] width 64 height 6
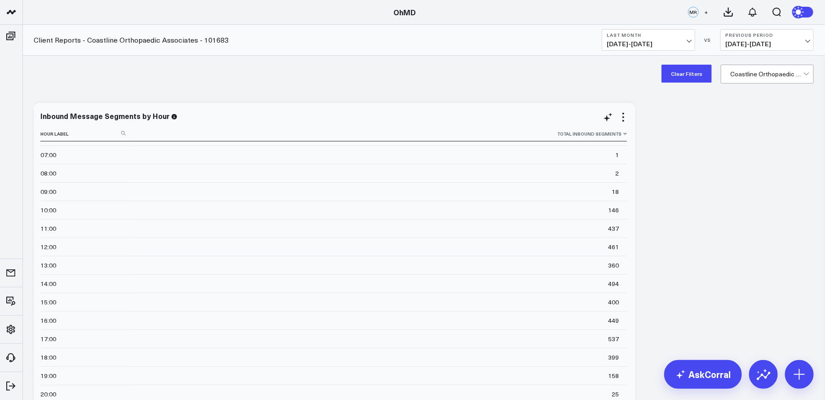
scroll to position [132, 0]
click at [624, 115] on icon at bounding box center [623, 117] width 11 height 11
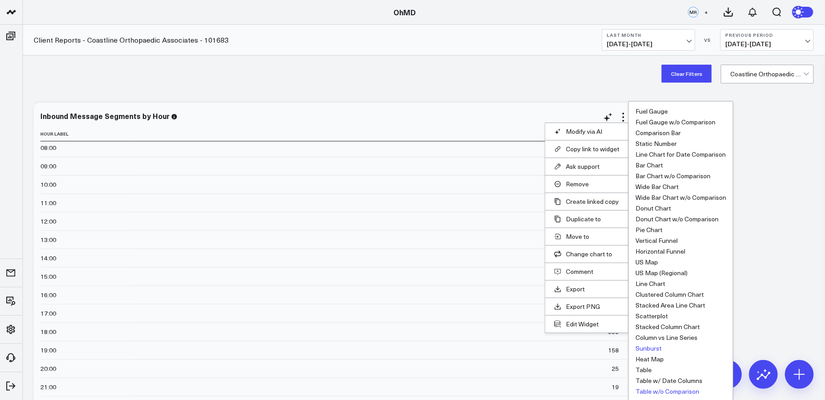
click at [650, 346] on button "Sunburst" at bounding box center [648, 348] width 26 height 6
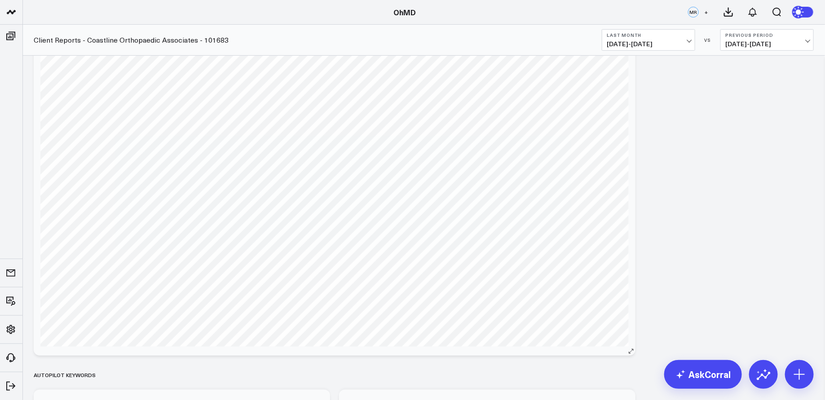
scroll to position [129, 0]
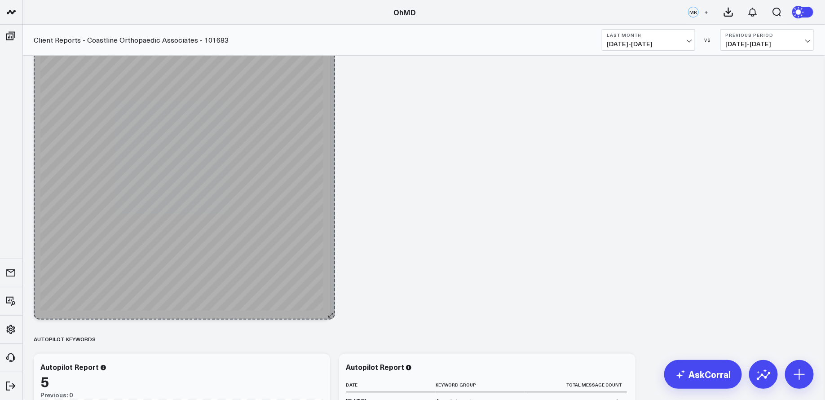
drag, startPoint x: 631, startPoint y: 316, endPoint x: 331, endPoint y: 317, distance: 300.4
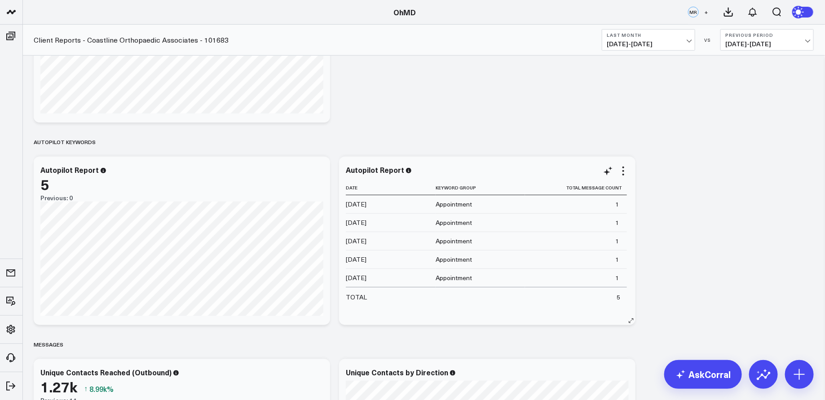
scroll to position [313, 0]
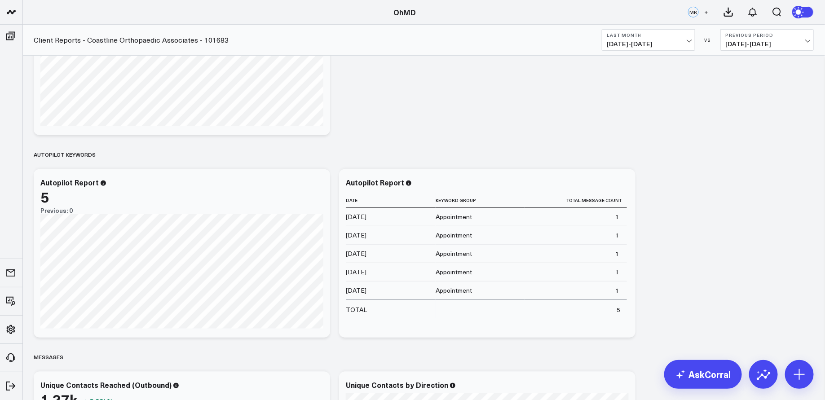
click at [688, 40] on span "[DATE] - [DATE]" at bounding box center [649, 43] width 84 height 7
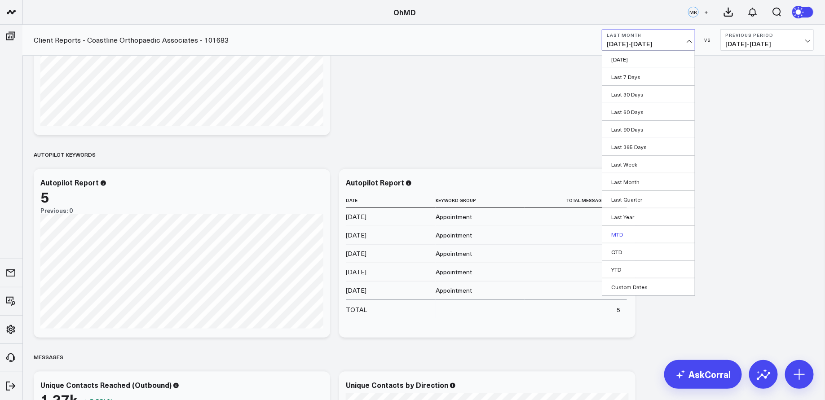
click at [629, 231] on link "MTD" at bounding box center [648, 234] width 93 height 17
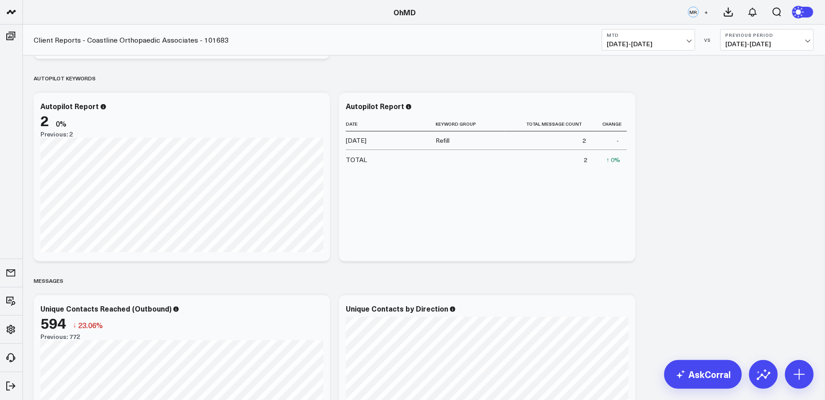
scroll to position [412, 0]
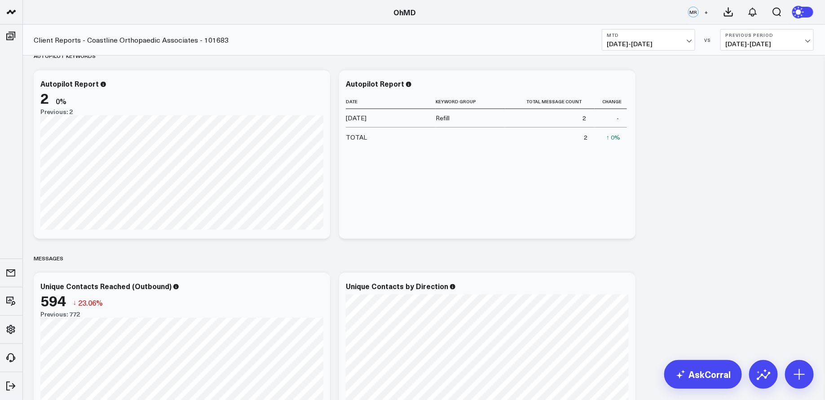
click at [688, 39] on button "MTD [DATE] - [DATE]" at bounding box center [648, 40] width 93 height 22
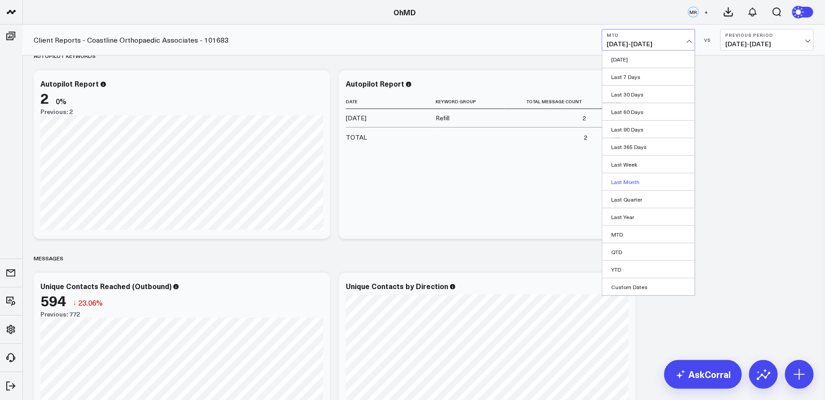
click at [632, 179] on link "Last Month" at bounding box center [648, 181] width 93 height 17
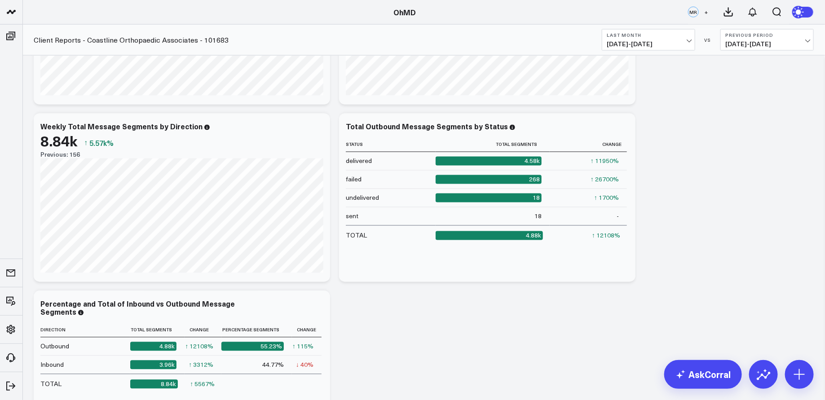
scroll to position [738, 0]
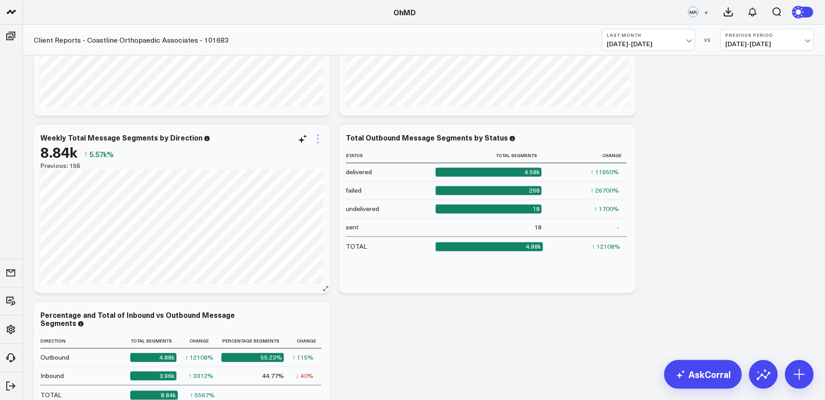
click at [317, 137] on icon at bounding box center [318, 139] width 11 height 11
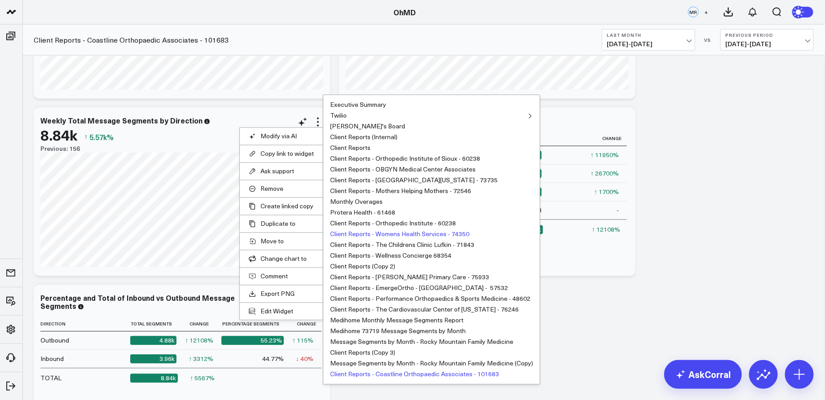
scroll to position [759, 0]
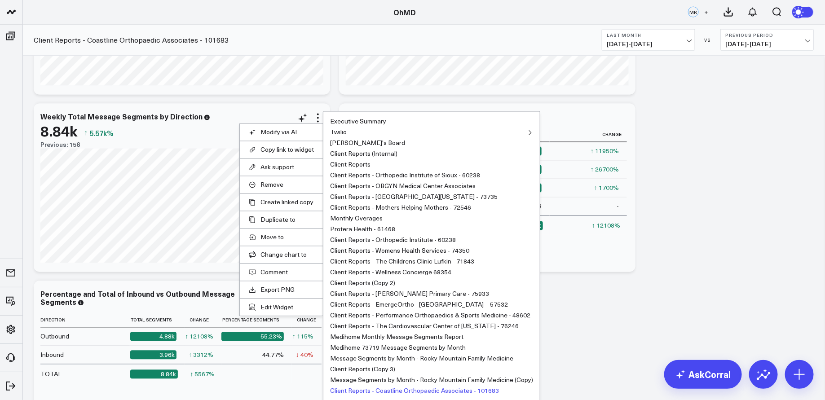
click at [446, 390] on button "Client Reports - Coastline Orthopaedic Associates - 101683" at bounding box center [414, 391] width 169 height 6
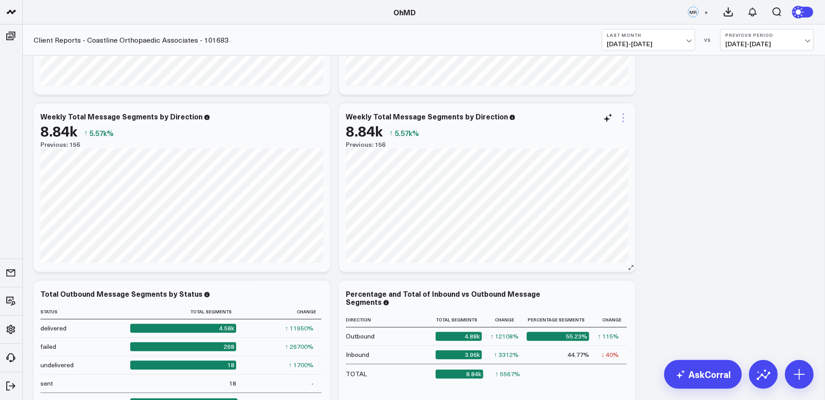
click at [625, 119] on icon at bounding box center [623, 118] width 11 height 11
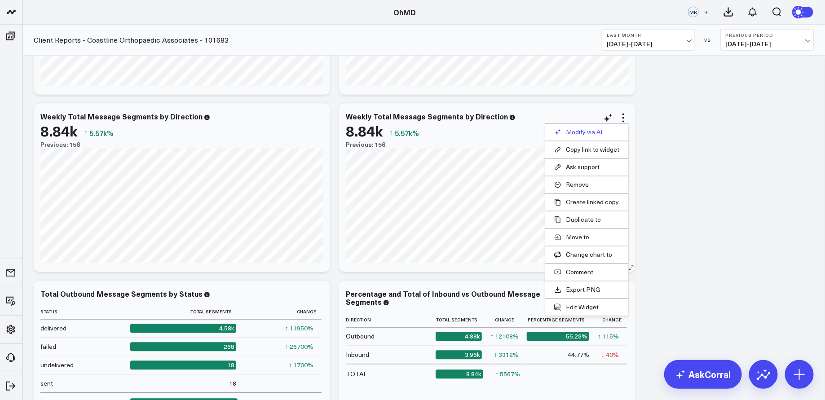
click at [586, 132] on button "Modify via AI" at bounding box center [586, 132] width 65 height 8
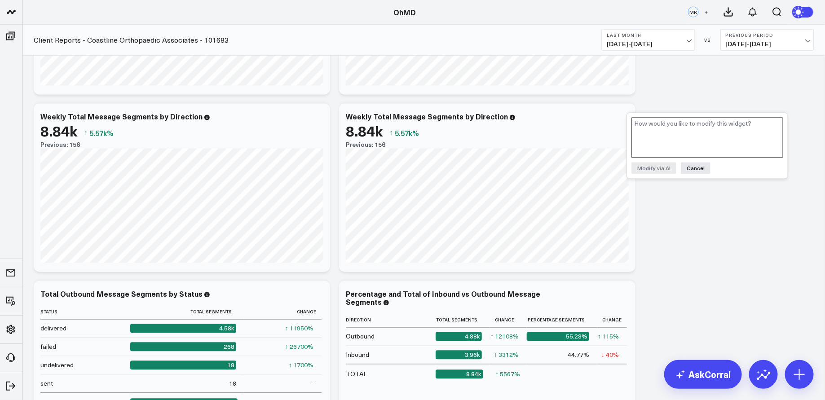
click at [660, 134] on textarea at bounding box center [707, 138] width 152 height 40
type textarea "update this to daily total message segments by direction"
click at [654, 168] on button "Modify via AI" at bounding box center [653, 169] width 45 height 12
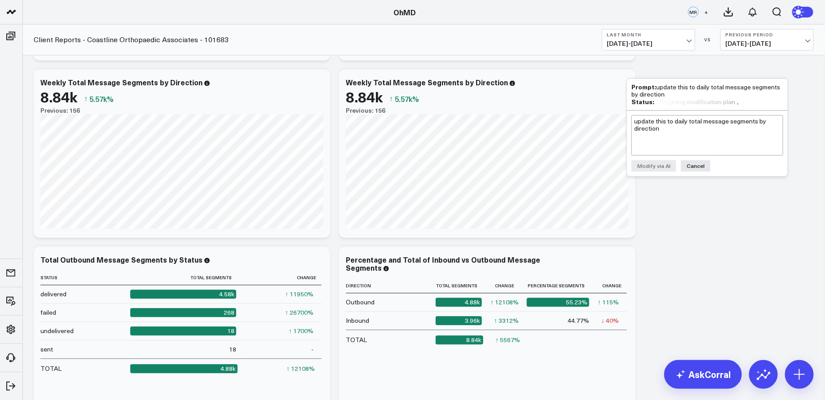
scroll to position [787, 0]
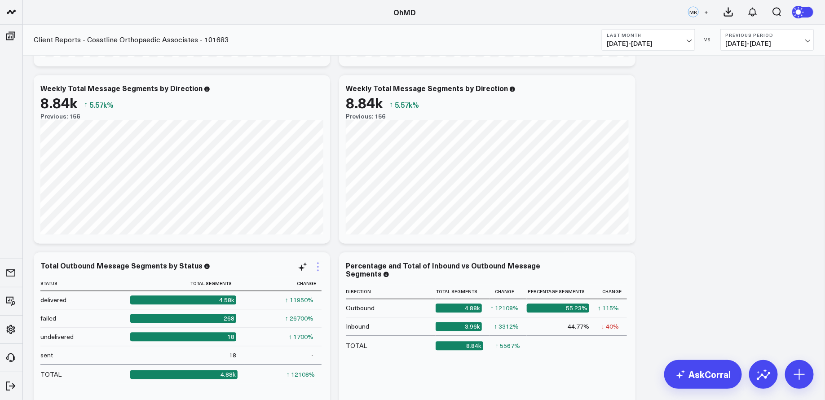
click at [318, 268] on icon at bounding box center [318, 267] width 11 height 11
click at [625, 89] on icon at bounding box center [623, 89] width 11 height 11
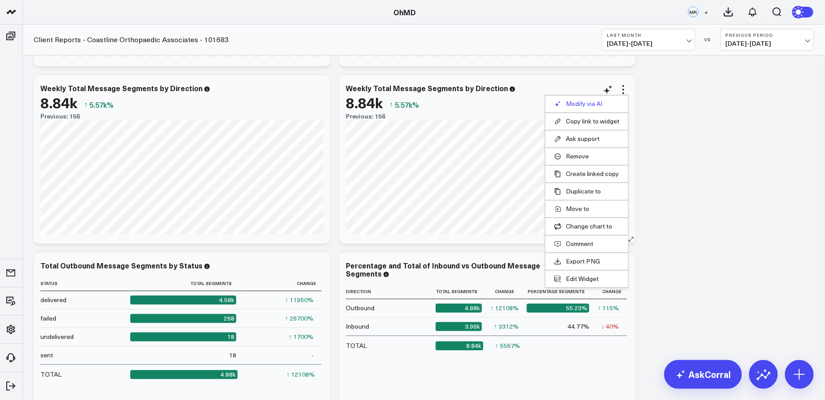
click at [608, 102] on button "Modify via AI" at bounding box center [586, 104] width 65 height 8
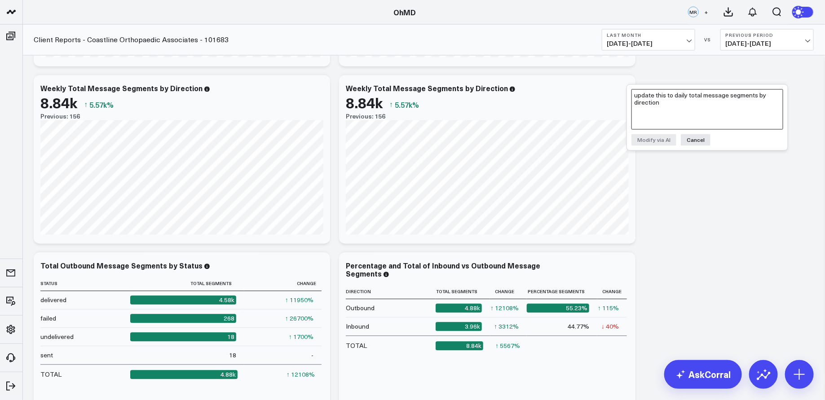
click at [673, 115] on textarea "update this to daily total message segments by direction" at bounding box center [707, 109] width 152 height 40
type textarea "update to Daily Total Message Segments by Direction"
click at [656, 139] on button "Modify via AI" at bounding box center [653, 140] width 45 height 12
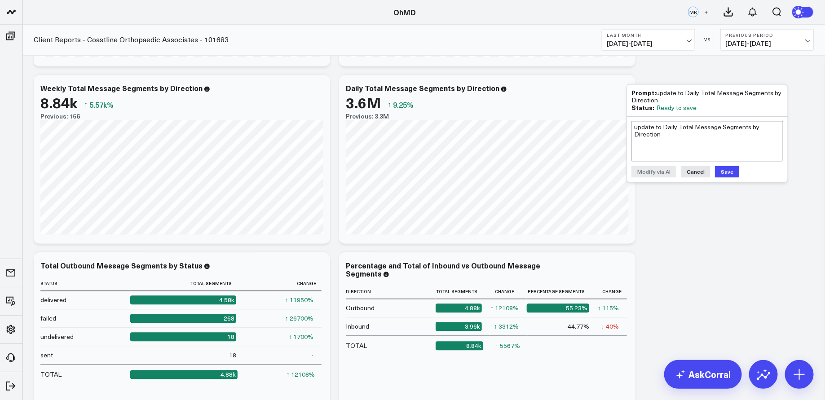
click at [724, 169] on button "Save" at bounding box center [727, 172] width 24 height 12
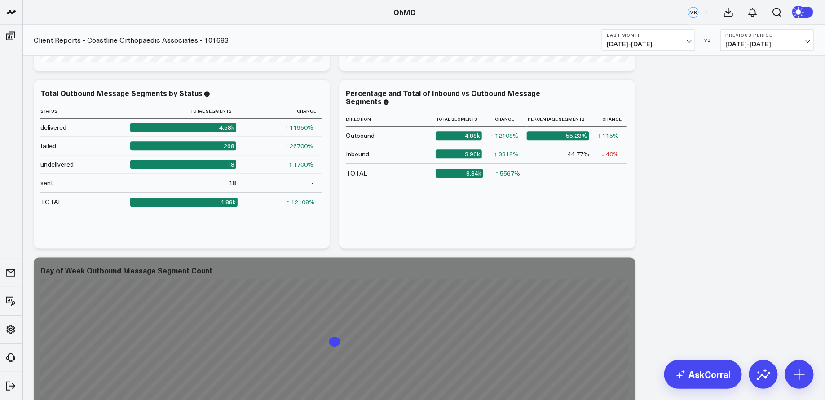
scroll to position [977, 0]
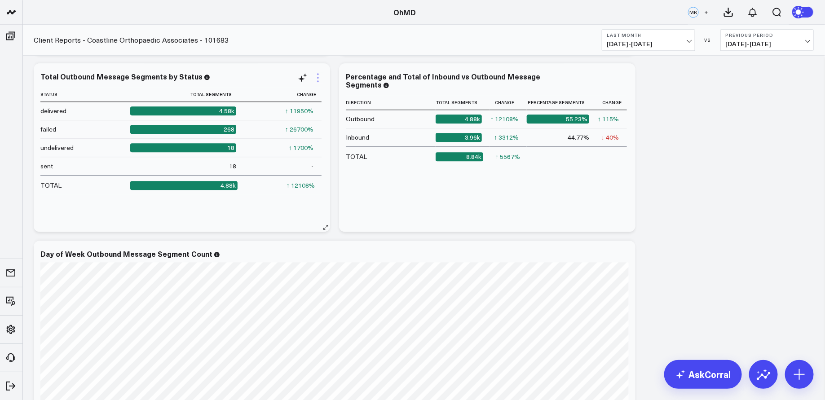
click at [321, 77] on icon at bounding box center [318, 77] width 11 height 11
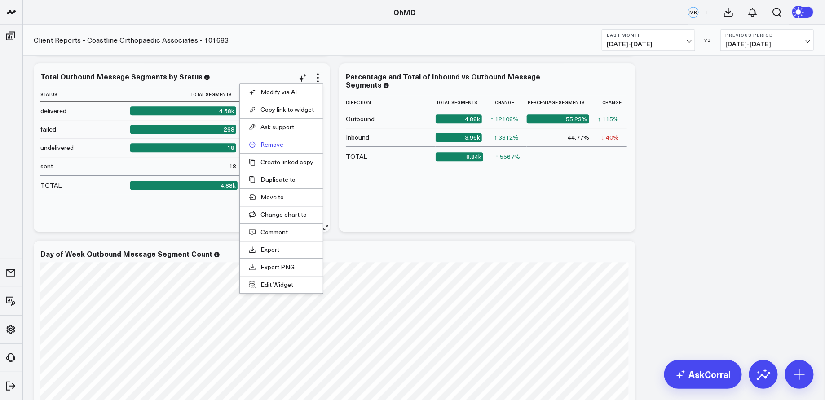
click at [279, 144] on button "Remove" at bounding box center [281, 145] width 65 height 8
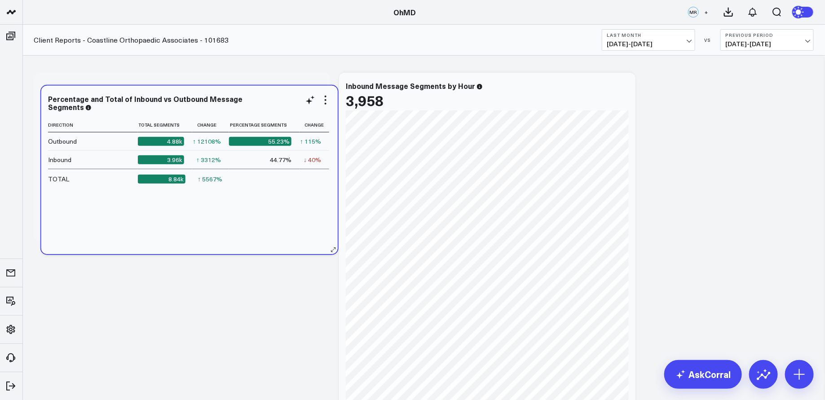
scroll to position [29, 0]
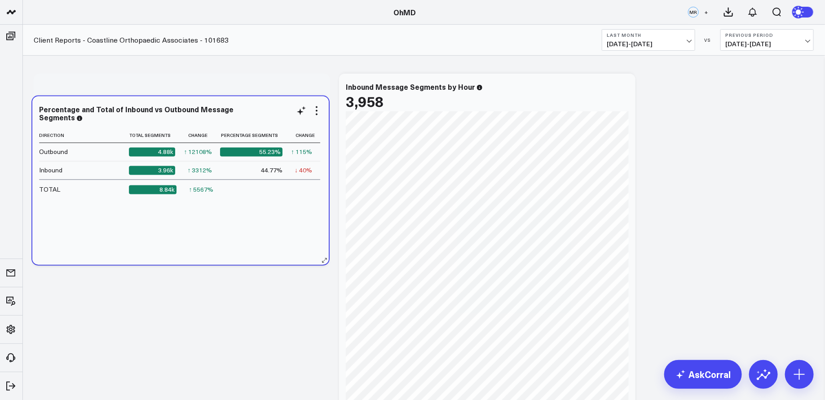
drag, startPoint x: 277, startPoint y: 167, endPoint x: 278, endPoint y: 104, distance: 63.3
click at [277, 104] on div "Percentage and Total of Inbound vs Outbound Message Segments Direction Total Se…" at bounding box center [180, 181] width 296 height 168
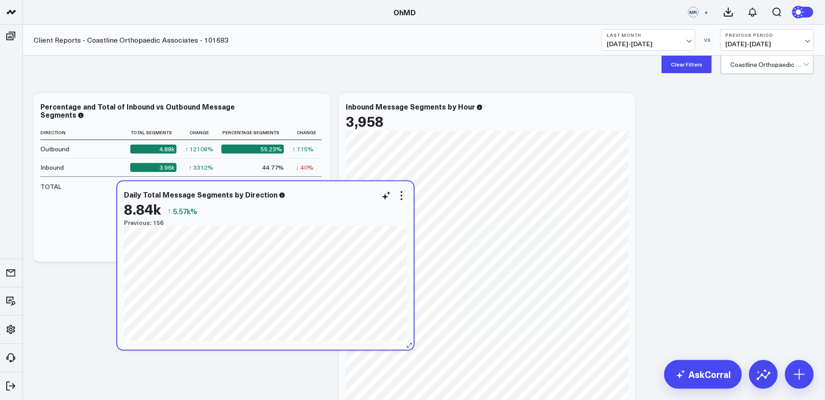
scroll to position [0, 0]
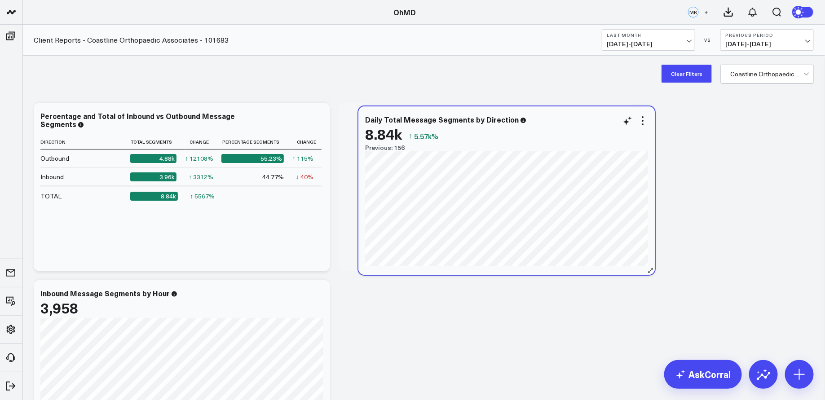
drag, startPoint x: 524, startPoint y: 185, endPoint x: 543, endPoint y: 123, distance: 64.9
click at [543, 123] on div "Daily Total Message Segments by Direction" at bounding box center [506, 119] width 283 height 8
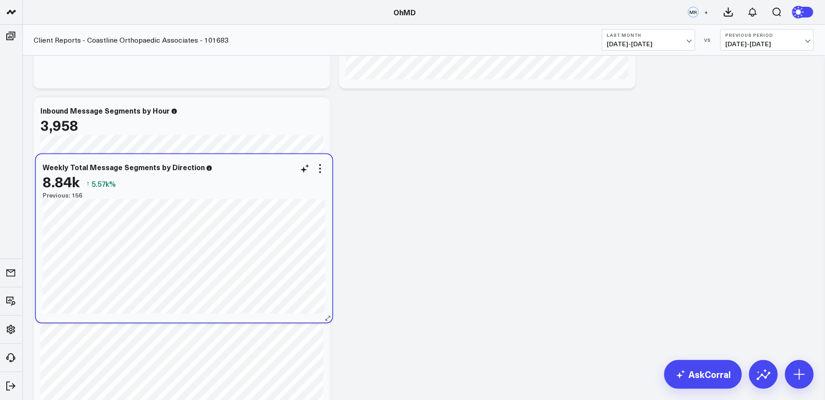
scroll to position [176, 0]
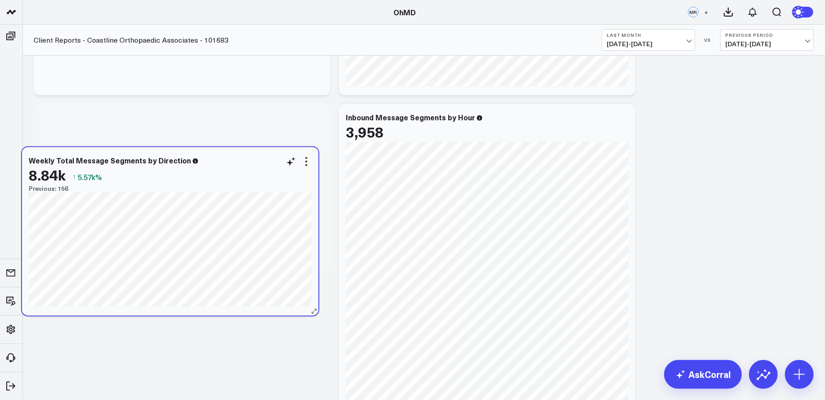
drag, startPoint x: 238, startPoint y: 141, endPoint x: 227, endPoint y: 162, distance: 23.3
click at [227, 162] on div "Weekly Total Message Segments by Direction" at bounding box center [170, 160] width 283 height 8
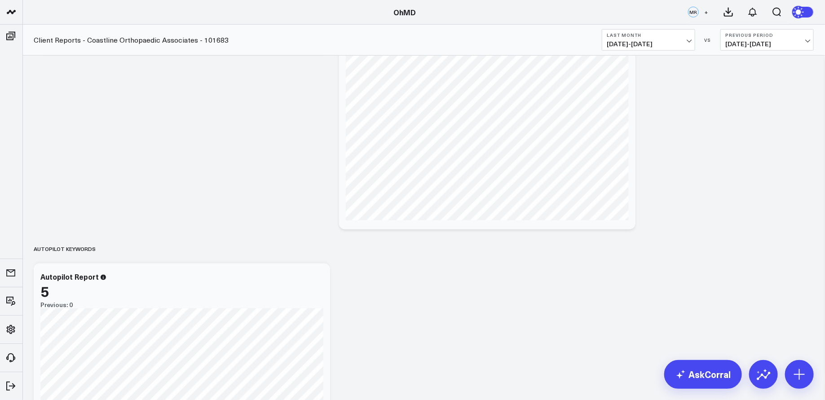
scroll to position [0, 0]
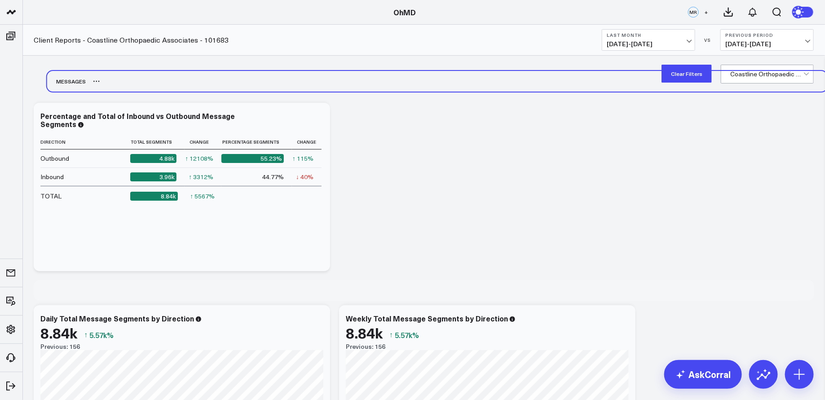
drag, startPoint x: 54, startPoint y: 156, endPoint x: 68, endPoint y: 84, distance: 73.1
click at [68, 84] on div "messages" at bounding box center [66, 81] width 39 height 21
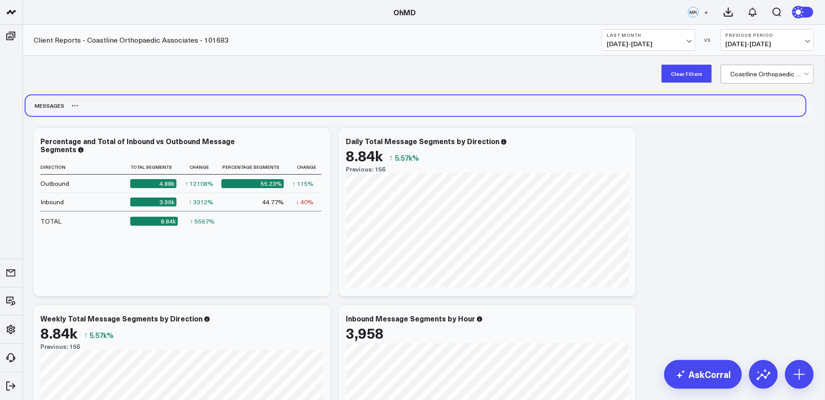
drag, startPoint x: 48, startPoint y: 292, endPoint x: 40, endPoint y: 107, distance: 185.2
click at [40, 107] on div "messages" at bounding box center [45, 105] width 39 height 21
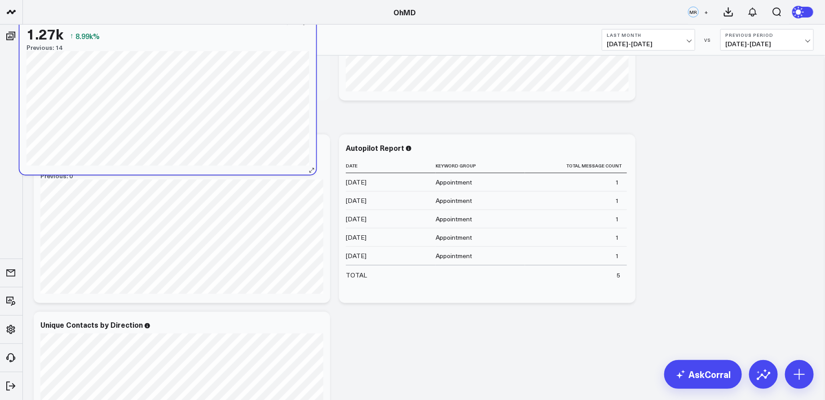
scroll to position [512, 0]
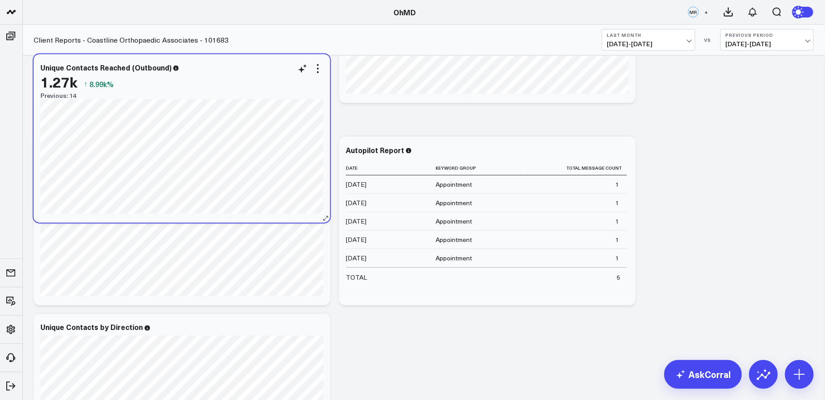
drag, startPoint x: 226, startPoint y: 305, endPoint x: 225, endPoint y: 68, distance: 236.7
click at [225, 68] on div "Unique Contacts Reached (Outbound) 1.27k ↑ 8.99k% Previous: 14" at bounding box center [181, 81] width 283 height 36
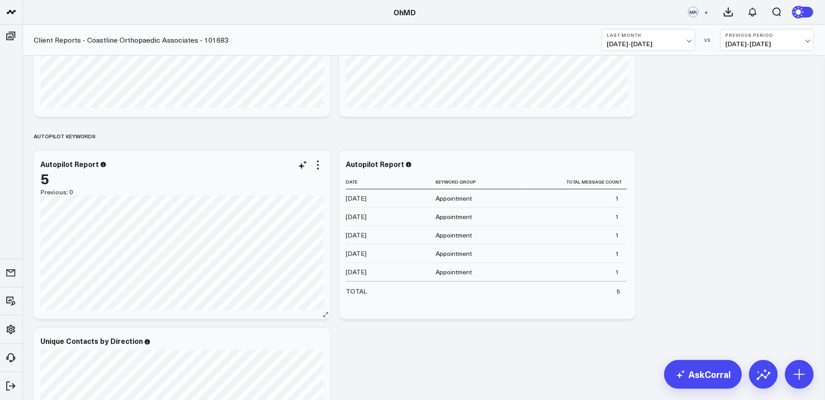
scroll to position [491, 0]
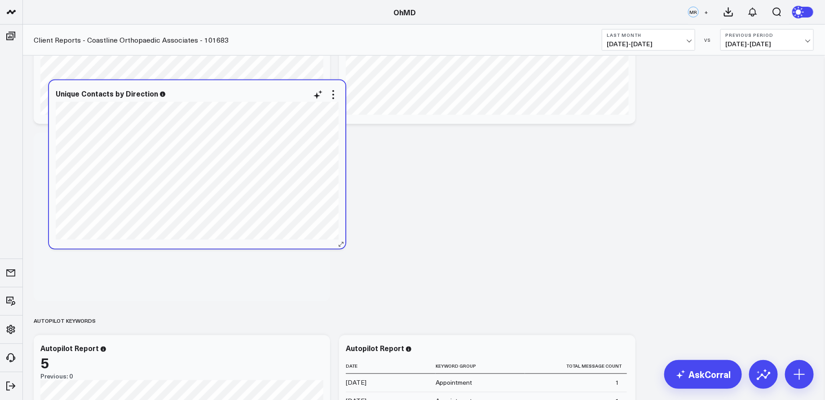
drag, startPoint x: 223, startPoint y: 353, endPoint x: 238, endPoint y: 98, distance: 255.5
click at [238, 98] on div "Unique Contacts by Direction" at bounding box center [197, 95] width 283 height 13
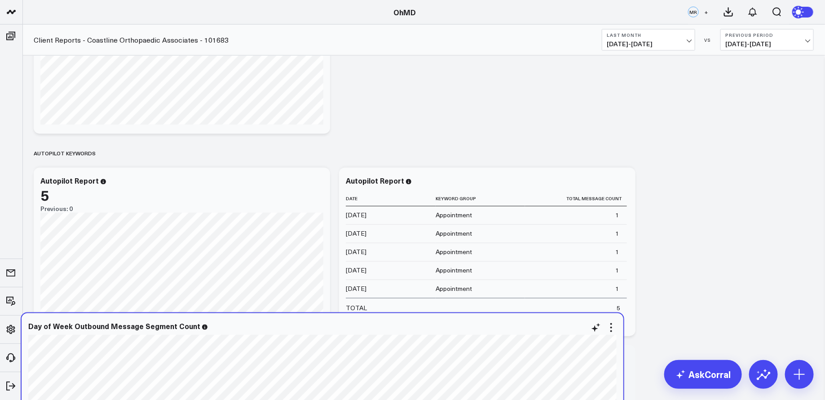
scroll to position [661, 0]
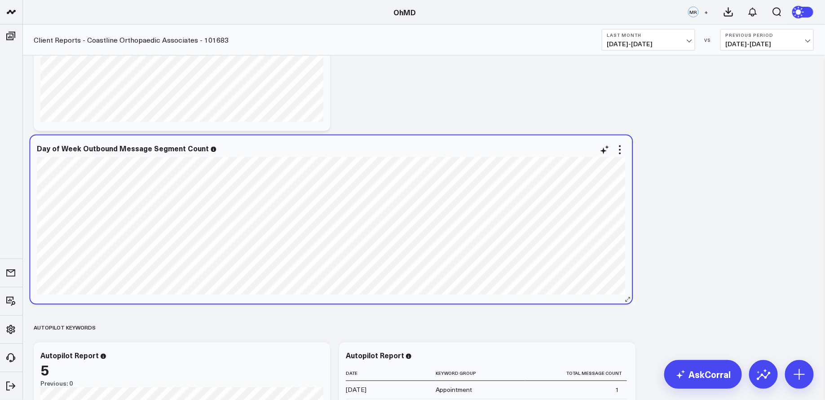
drag, startPoint x: 254, startPoint y: 359, endPoint x: 252, endPoint y: 154, distance: 205.2
click at [252, 154] on div "Day of Week Outbound Message Segment Count" at bounding box center [331, 151] width 588 height 13
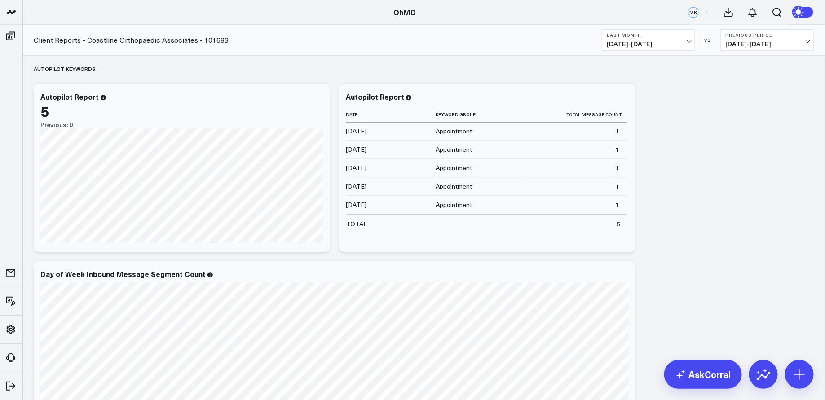
scroll to position [908, 0]
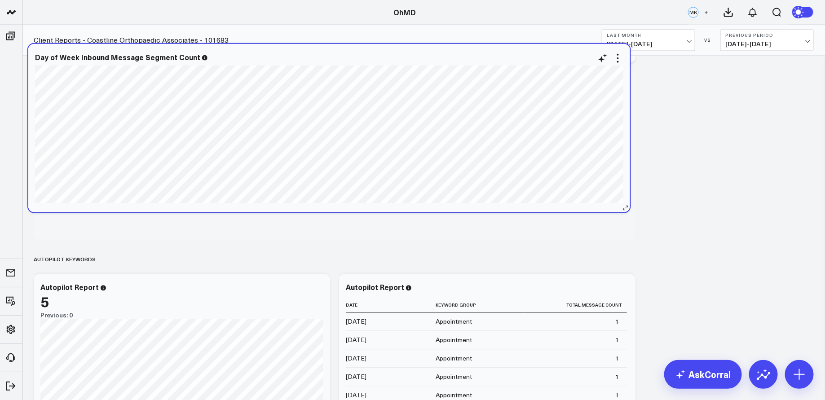
drag, startPoint x: 252, startPoint y: 286, endPoint x: 247, endPoint y: 56, distance: 230.0
click at [247, 56] on div "Day of Week Inbound Message Segment Count" at bounding box center [329, 57] width 588 height 8
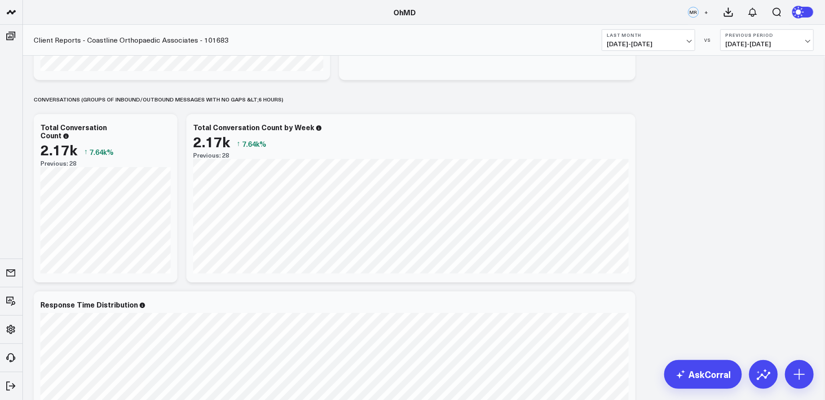
scroll to position [1269, 0]
click at [291, 101] on icon at bounding box center [294, 100] width 7 height 7
click at [299, 106] on button "Rename" at bounding box center [317, 110] width 39 height 15
click at [683, 171] on div "messages Modify via AI Copy link to widget Ask support Remove Create linked cop…" at bounding box center [423, 174] width 789 height 2761
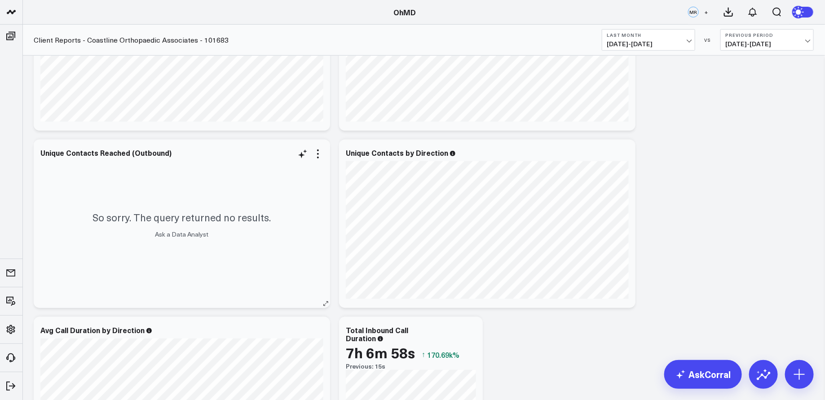
scroll to position [1968, 0]
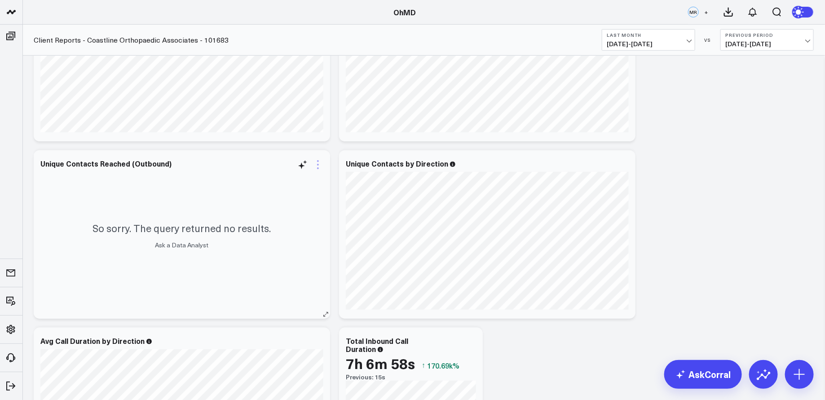
click at [320, 164] on icon at bounding box center [318, 164] width 11 height 11
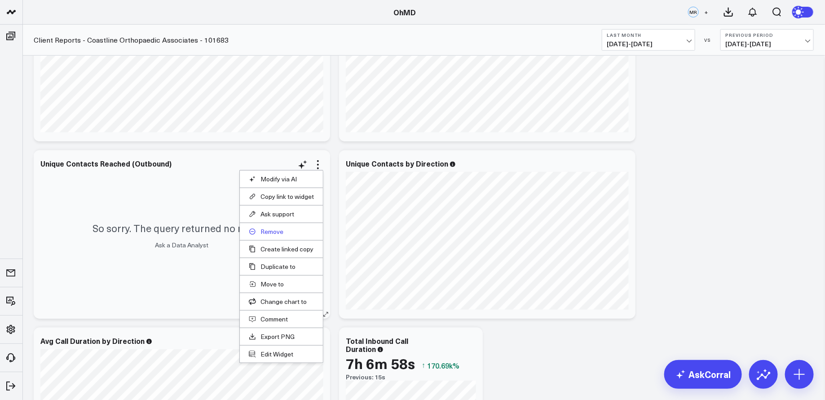
click at [271, 231] on button "Remove" at bounding box center [281, 232] width 65 height 8
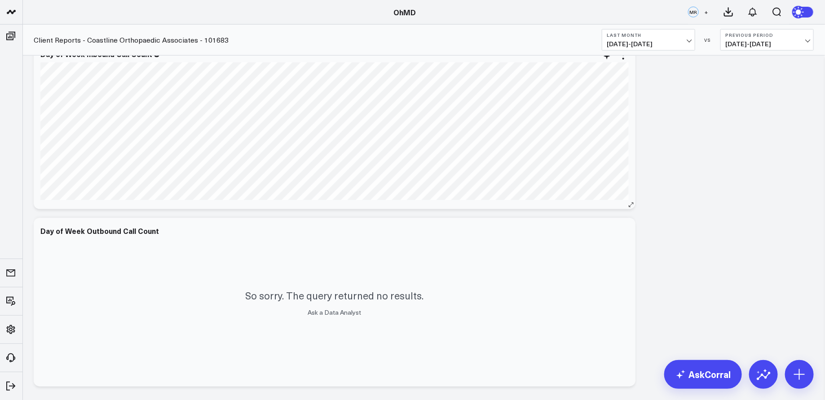
scroll to position [2300, 0]
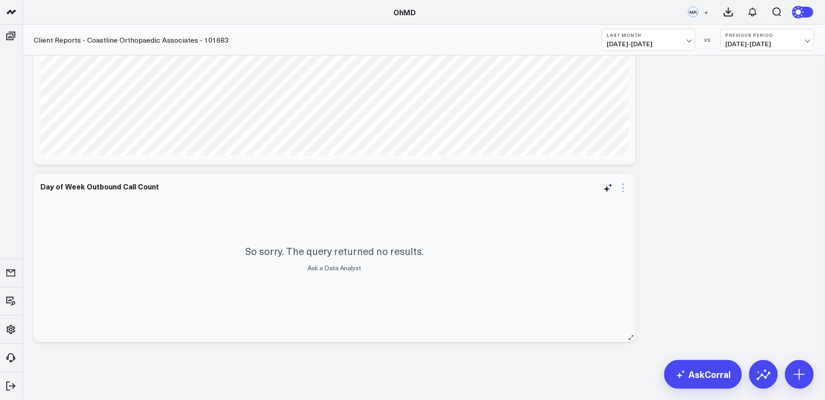
click at [626, 186] on icon at bounding box center [623, 188] width 11 height 11
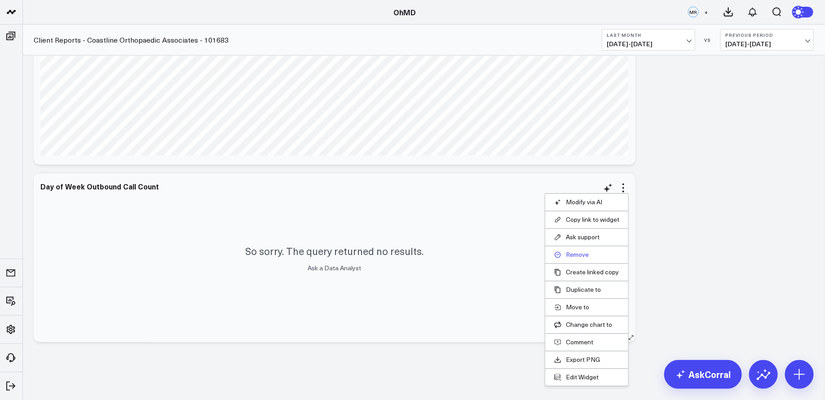
click at [574, 253] on button "Remove" at bounding box center [586, 255] width 65 height 8
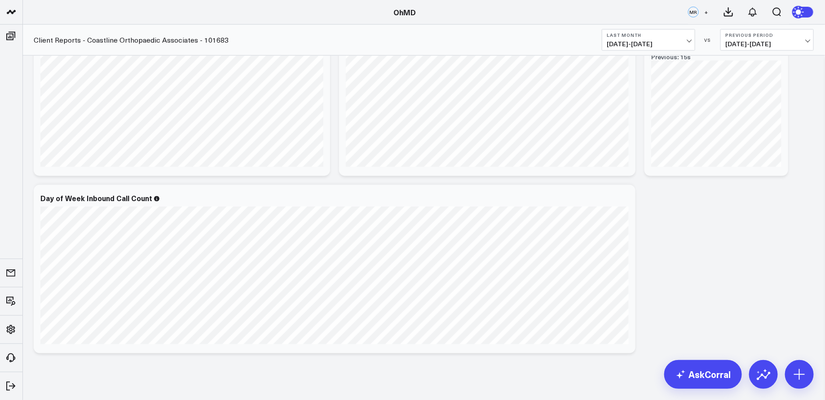
scroll to position [2122, 0]
click at [623, 201] on icon at bounding box center [623, 201] width 2 height 2
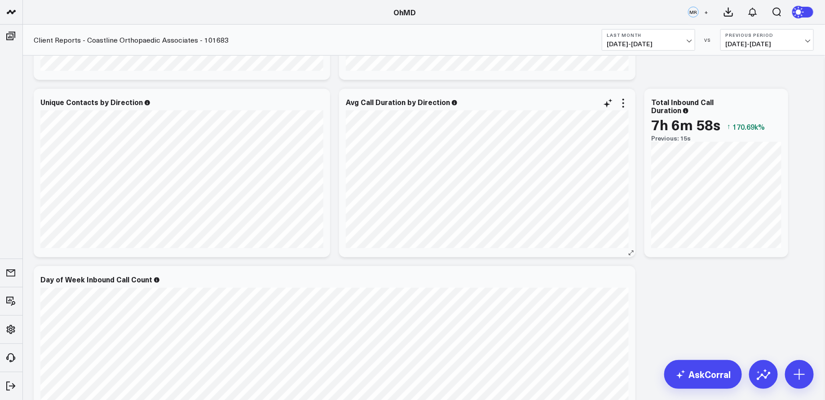
scroll to position [2030, 0]
click at [624, 103] on icon at bounding box center [623, 102] width 11 height 11
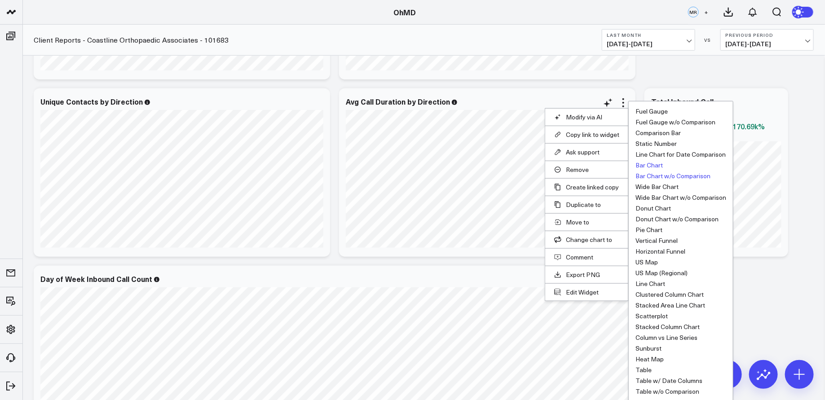
click at [688, 173] on button "Bar Chart w/o Comparison" at bounding box center [672, 176] width 75 height 6
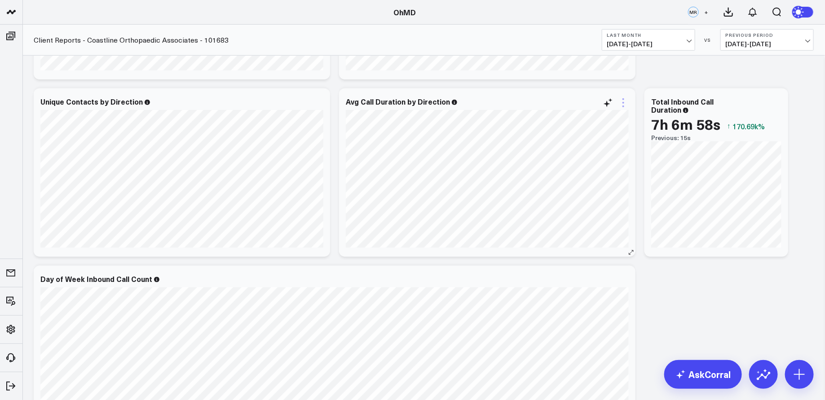
click at [624, 103] on icon at bounding box center [623, 102] width 11 height 11
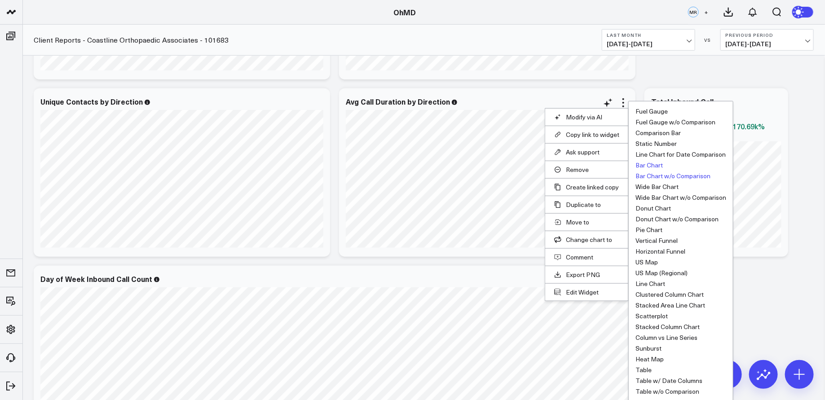
click at [655, 162] on button "Bar Chart" at bounding box center [648, 165] width 27 height 6
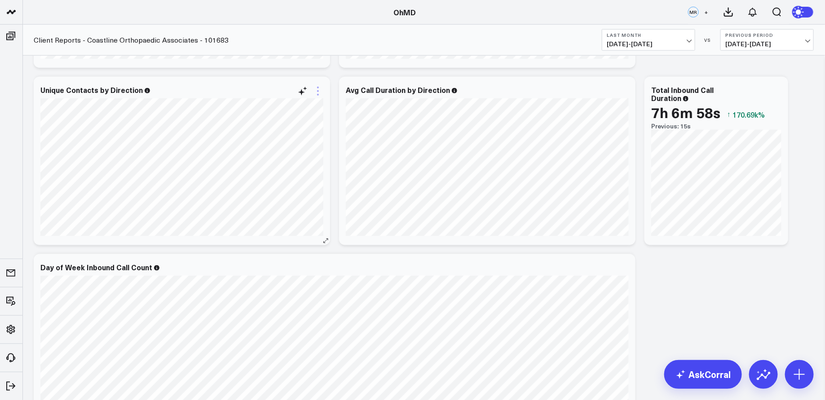
click at [317, 96] on icon at bounding box center [318, 91] width 11 height 11
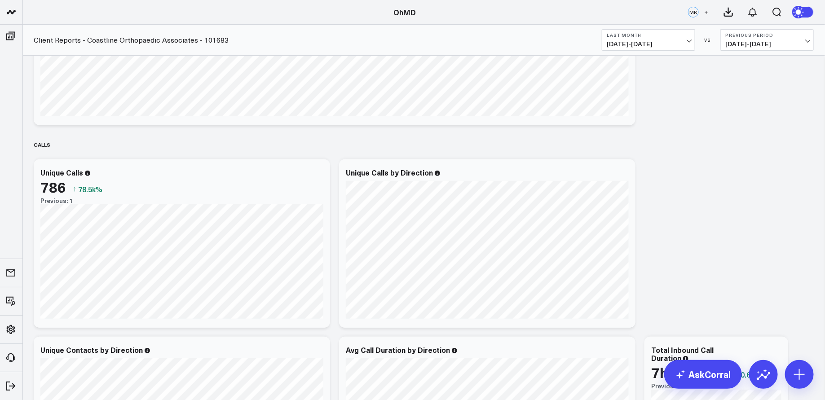
scroll to position [1775, 0]
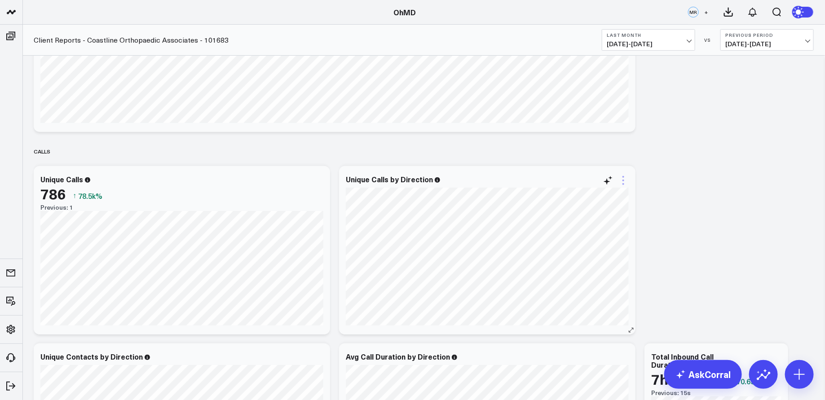
click at [624, 181] on icon at bounding box center [623, 180] width 11 height 11
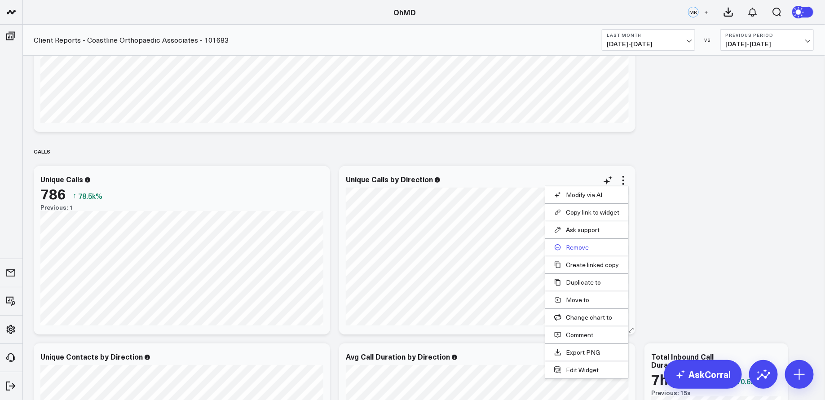
click at [579, 243] on button "Remove" at bounding box center [586, 247] width 65 height 8
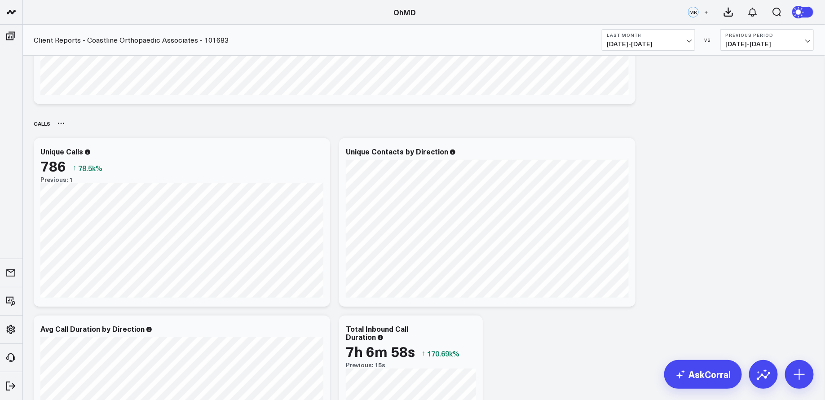
scroll to position [1809, 0]
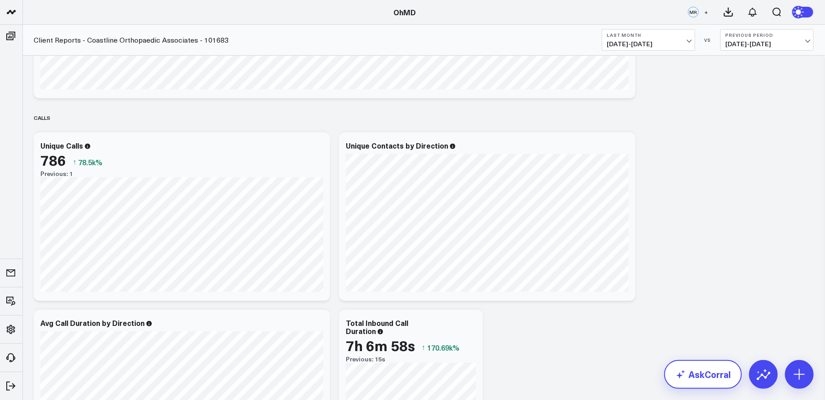
click at [691, 377] on link "AskCorral" at bounding box center [703, 374] width 78 height 29
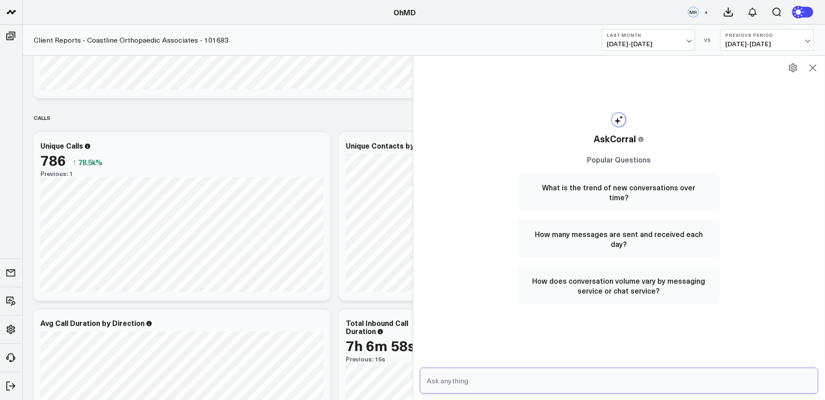
click at [554, 387] on input "text" at bounding box center [612, 381] width 374 height 16
type input "Create a pie chart of unique calls by direction"
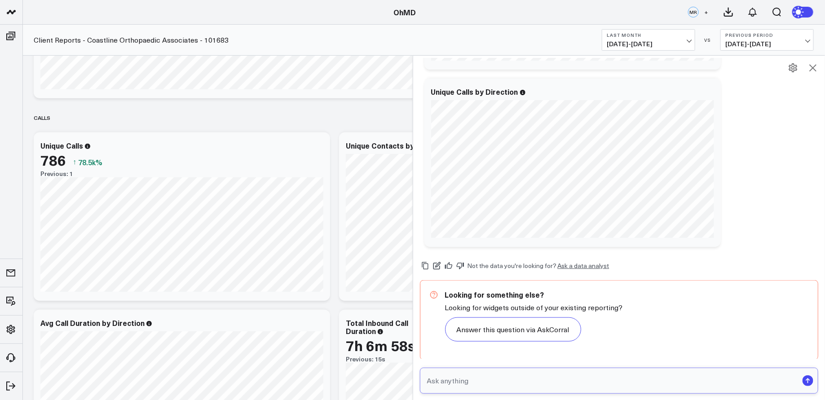
scroll to position [391, 0]
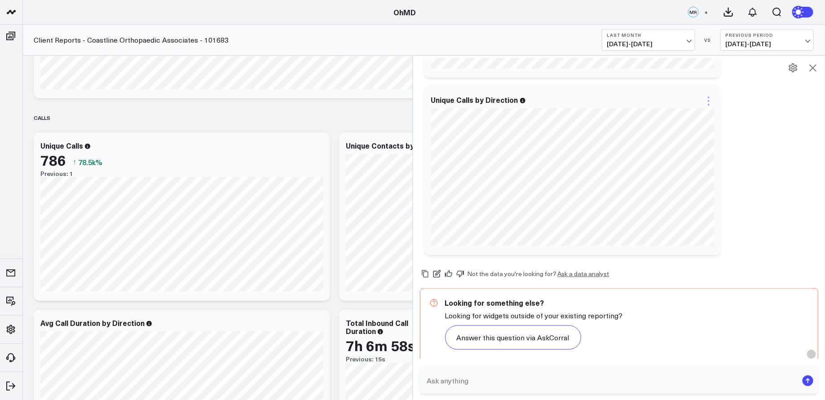
click at [710, 97] on icon at bounding box center [708, 101] width 11 height 11
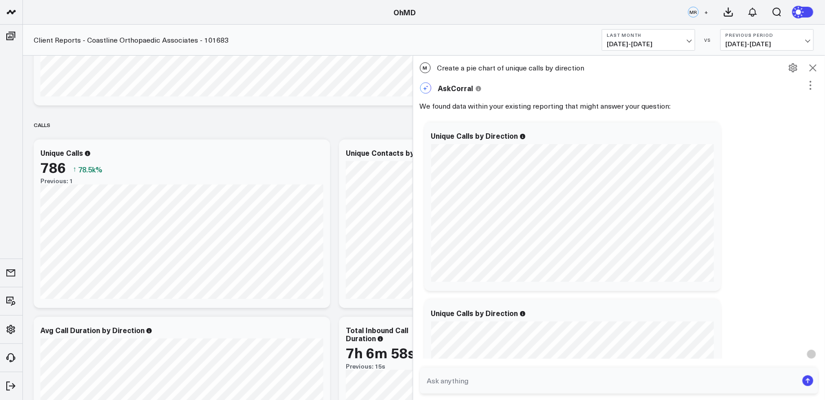
scroll to position [1801, 0]
click at [709, 132] on icon at bounding box center [708, 137] width 11 height 11
click at [805, 84] on icon at bounding box center [810, 85] width 11 height 11
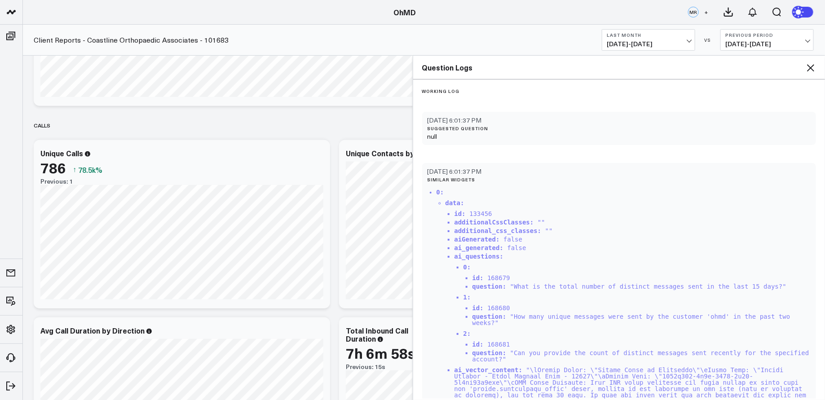
click at [812, 66] on icon at bounding box center [810, 67] width 7 height 7
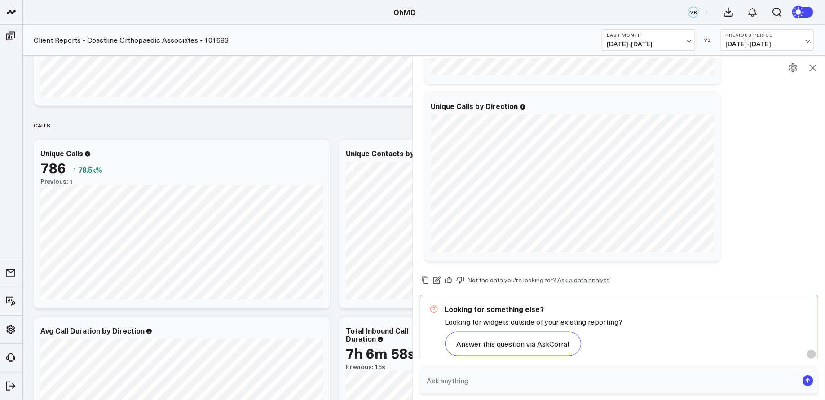
scroll to position [399, 0]
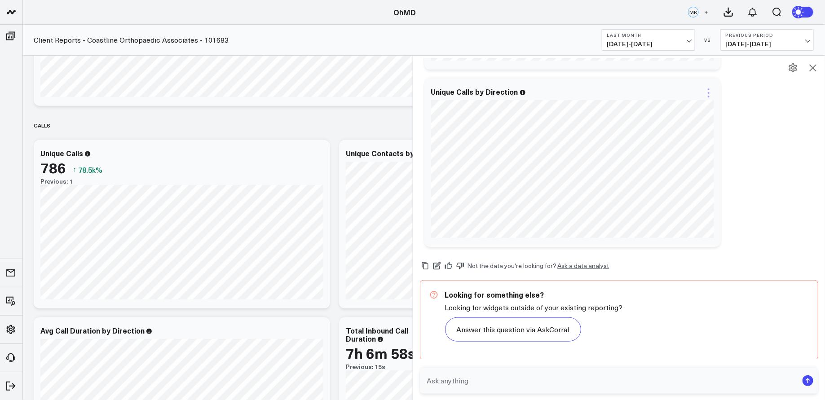
click at [709, 90] on icon at bounding box center [708, 93] width 11 height 11
click at [523, 392] on form at bounding box center [619, 381] width 399 height 26
click at [523, 385] on input "text" at bounding box center [612, 381] width 374 height 16
type input "Add this report to my board: Client Re"
click at [541, 379] on input "Add this report to my board: Client Re" at bounding box center [612, 381] width 374 height 16
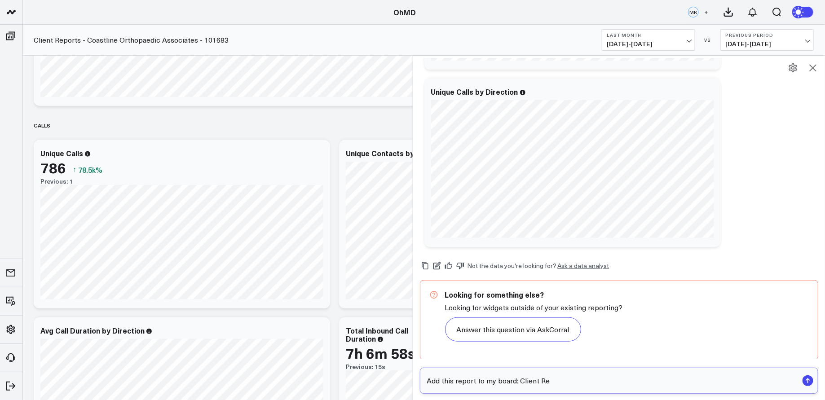
click at [541, 379] on input "Add this report to my board: Client Re" at bounding box center [612, 381] width 374 height 16
type input "Add this to my board"
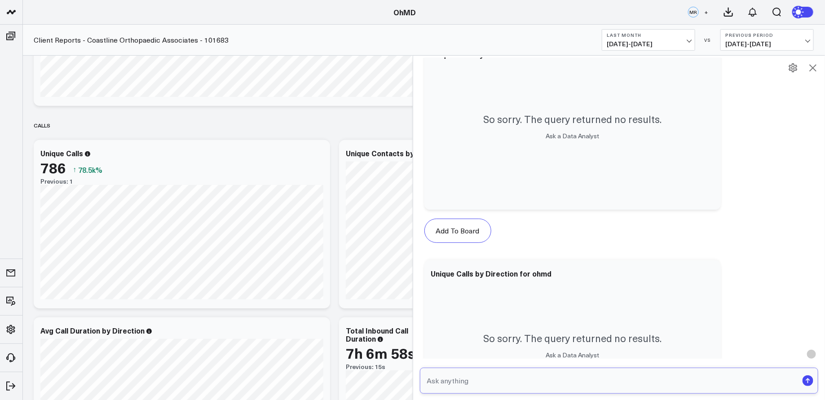
scroll to position [904, 0]
click at [815, 65] on icon at bounding box center [812, 67] width 11 height 11
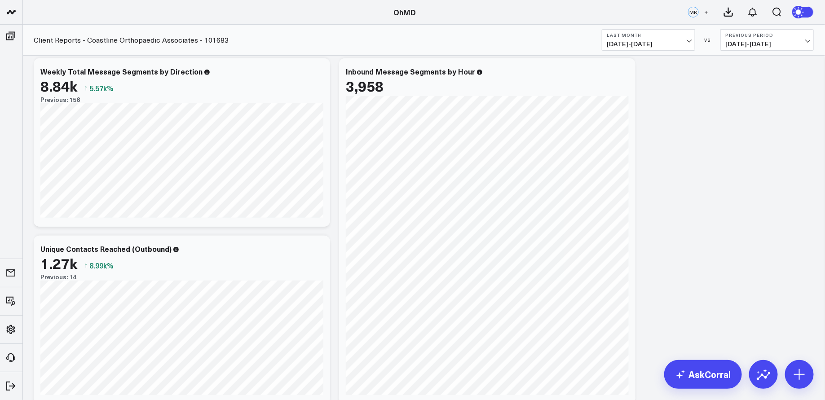
scroll to position [0, 0]
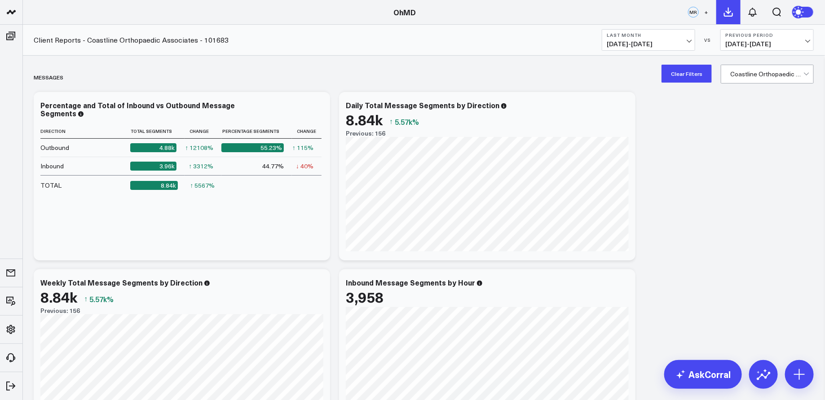
click at [733, 11] on icon at bounding box center [728, 12] width 11 height 11
click at [731, 13] on icon at bounding box center [728, 12] width 11 height 11
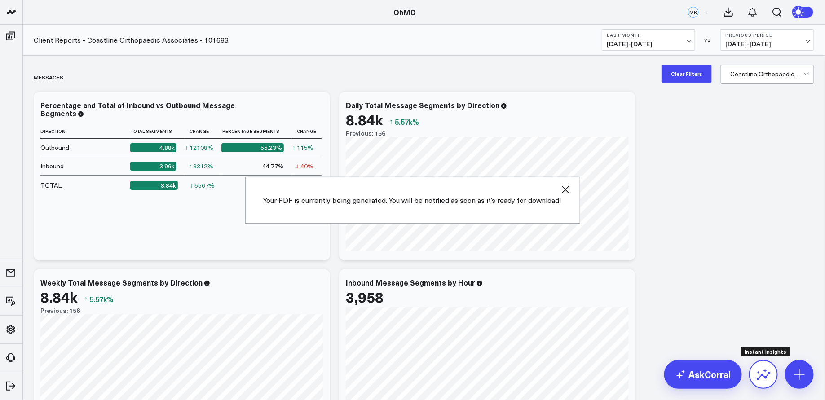
click at [763, 376] on icon at bounding box center [763, 374] width 14 height 14
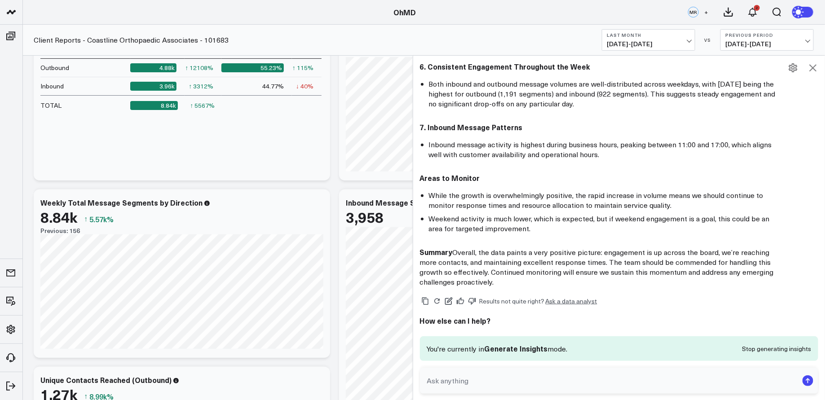
scroll to position [81, 0]
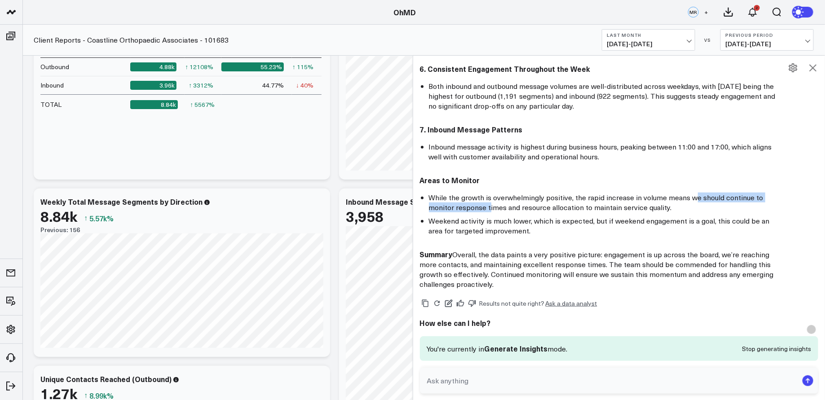
drag, startPoint x: 488, startPoint y: 203, endPoint x: 693, endPoint y: 197, distance: 205.8
click at [693, 197] on li "While the growth is overwhelmingly positive, the rapid increase in volume means…" at bounding box center [604, 203] width 350 height 20
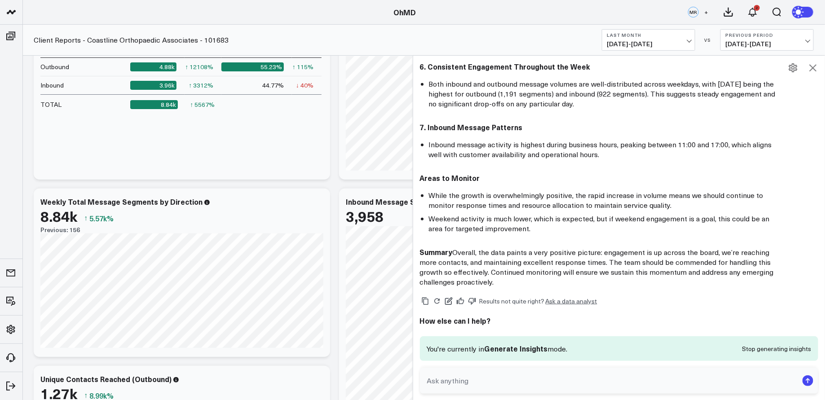
click at [690, 204] on li "While the growth is overwhelmingly positive, the rapid increase in volume means…" at bounding box center [604, 200] width 350 height 20
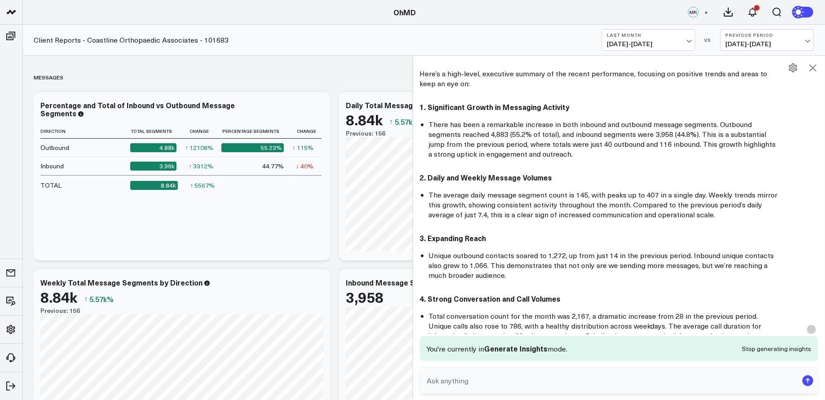
scroll to position [0, 0]
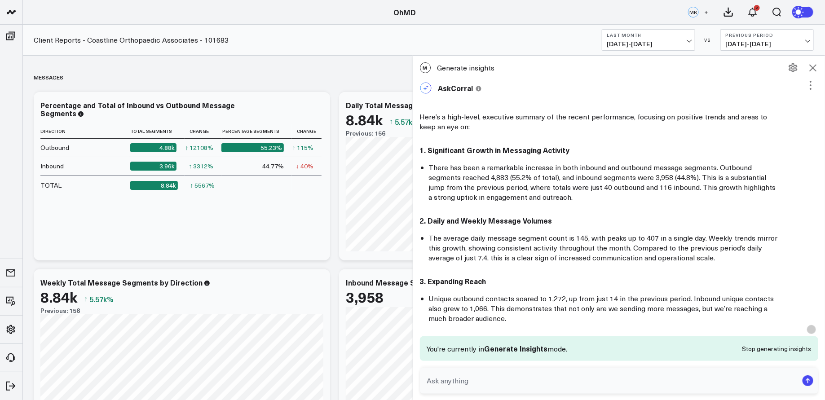
click at [805, 85] on icon at bounding box center [810, 85] width 11 height 11
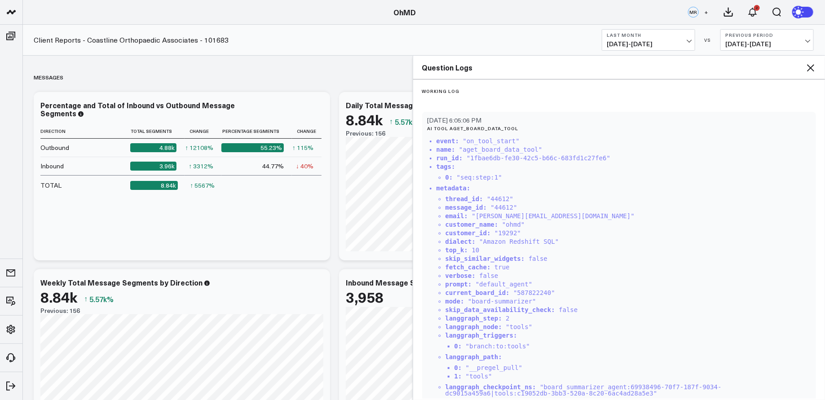
click at [809, 69] on icon at bounding box center [810, 67] width 11 height 11
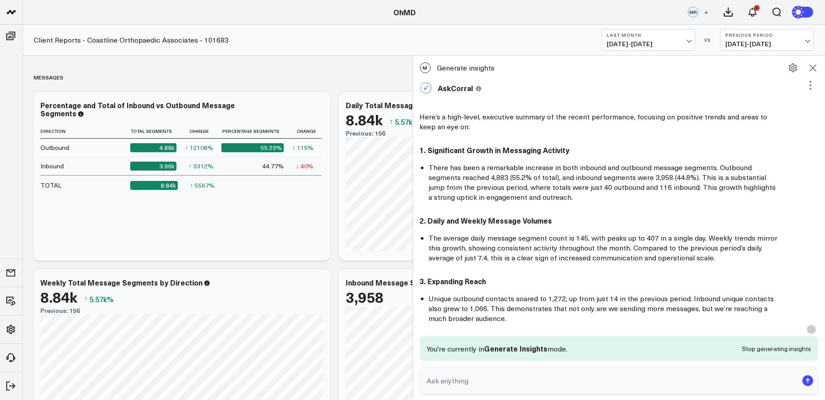
click at [790, 66] on icon at bounding box center [793, 67] width 9 height 9
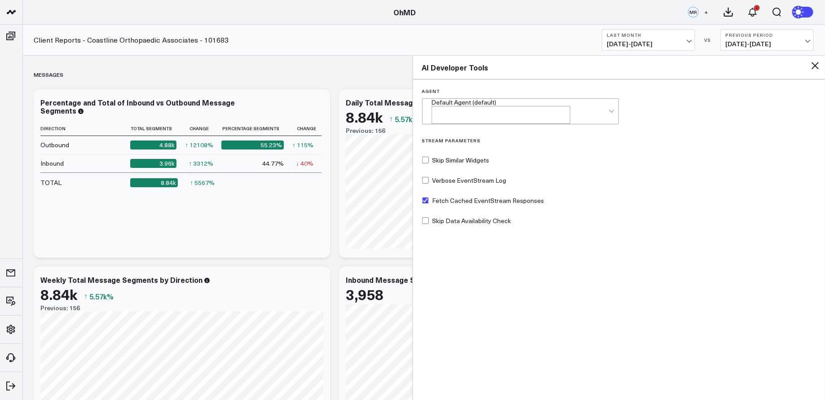
scroll to position [2, 0]
click at [813, 67] on icon at bounding box center [814, 65] width 7 height 7
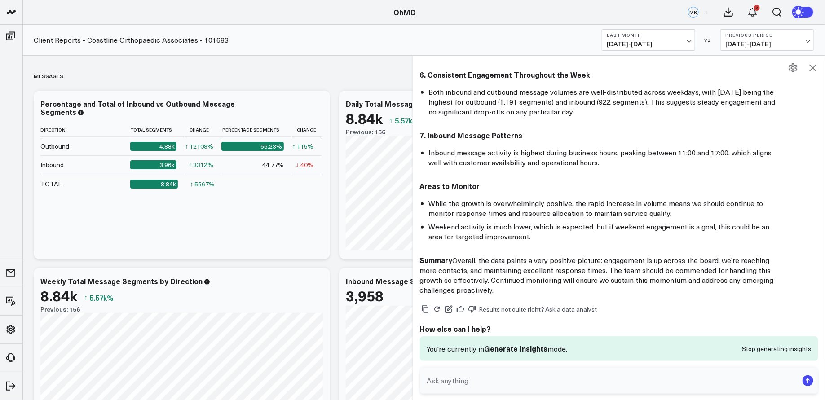
scroll to position [387, 0]
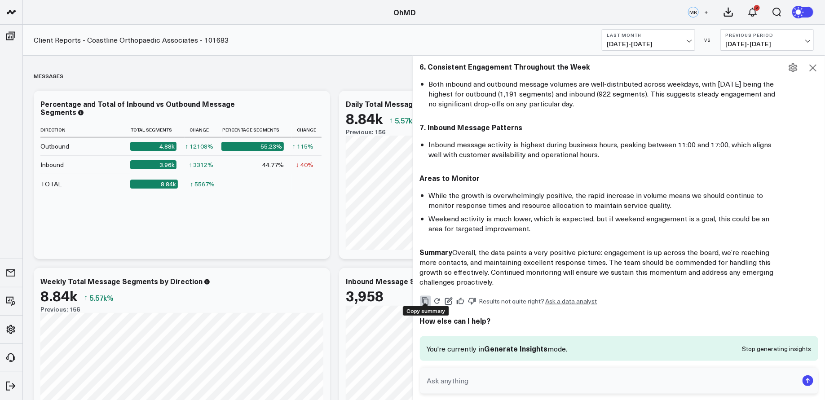
click at [426, 297] on icon "Copy" at bounding box center [425, 301] width 8 height 8
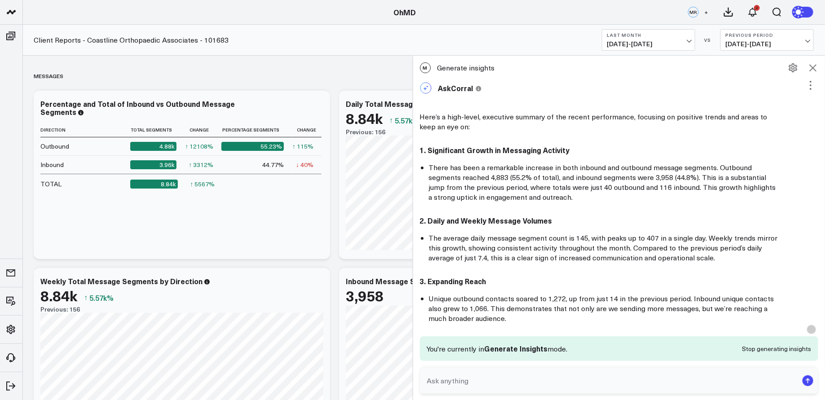
scroll to position [0, 0]
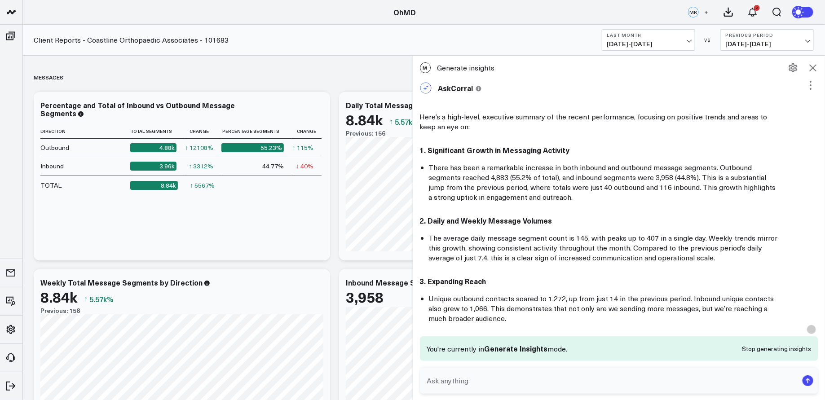
click at [816, 67] on icon at bounding box center [812, 67] width 11 height 11
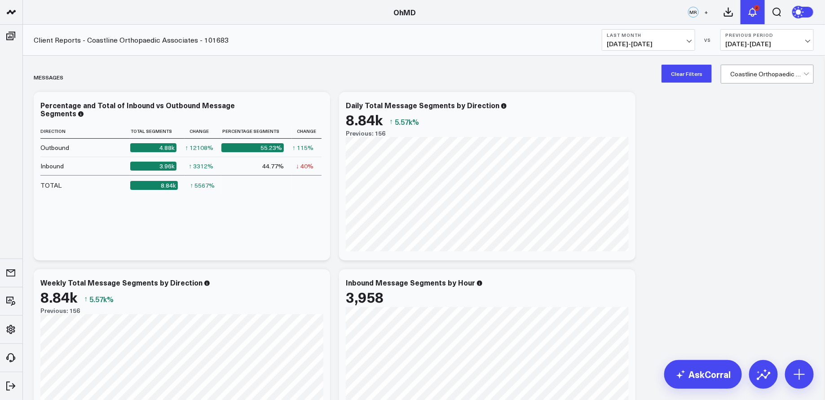
click at [756, 9] on div "2" at bounding box center [757, 8] width 6 height 6
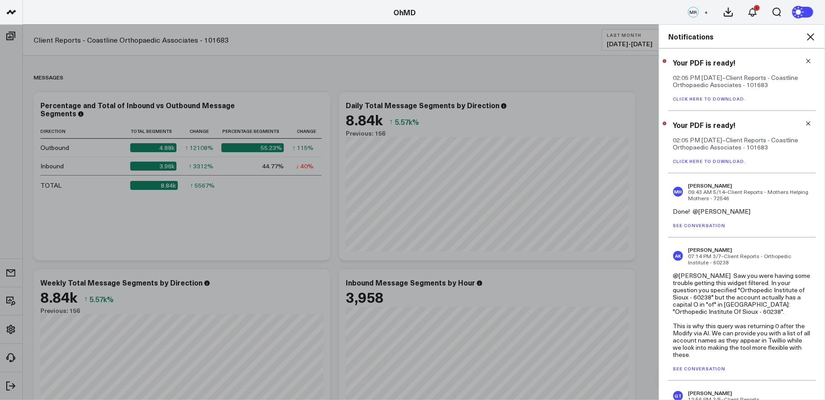
click at [727, 98] on link "Click here to download." at bounding box center [709, 99] width 73 height 6
click at [813, 33] on icon at bounding box center [810, 36] width 11 height 11
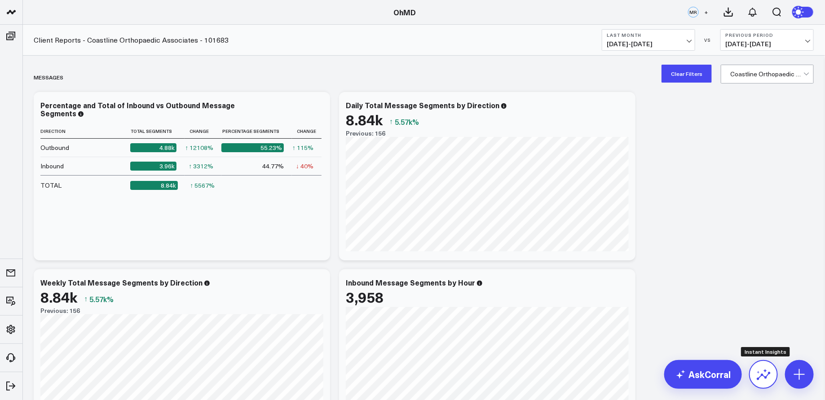
click at [770, 378] on icon at bounding box center [763, 374] width 14 height 14
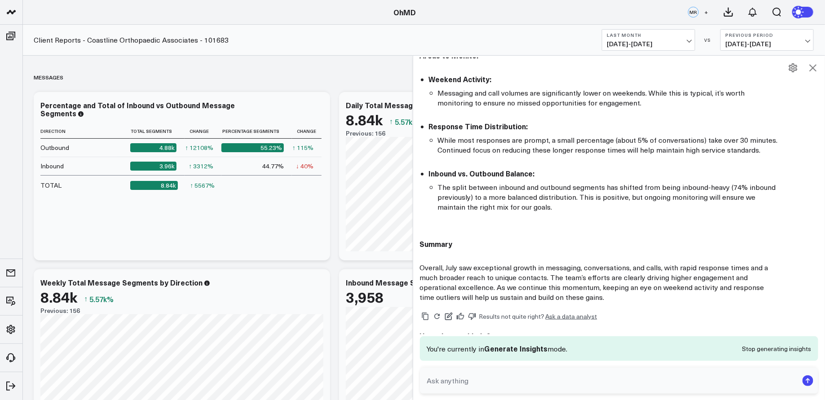
scroll to position [485, 0]
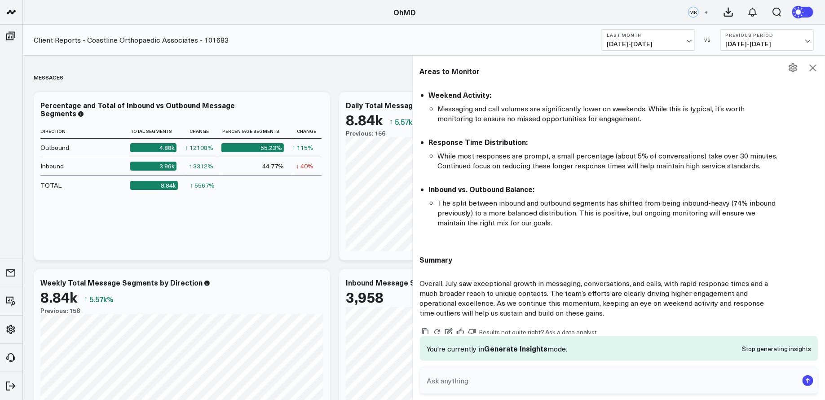
click at [810, 65] on icon at bounding box center [812, 67] width 7 height 7
